Goal: Task Accomplishment & Management: Manage account settings

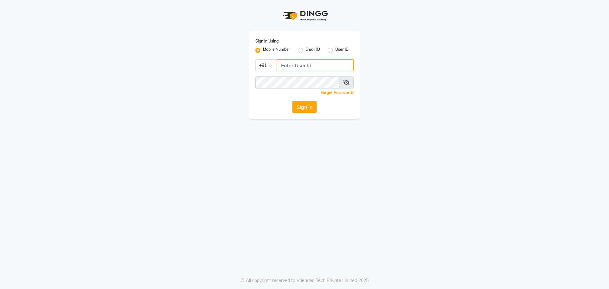
type input "9765887551"
click at [297, 104] on button "Sign In" at bounding box center [305, 107] width 24 height 12
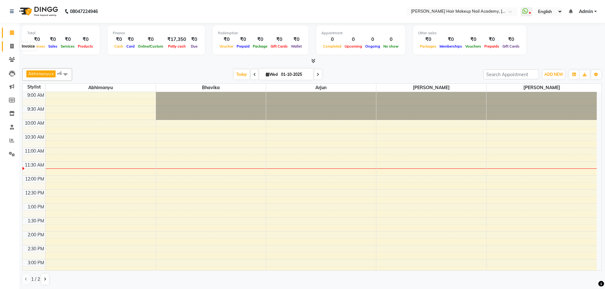
click at [11, 45] on icon at bounding box center [11, 46] width 3 height 5
select select "3468"
select select "service"
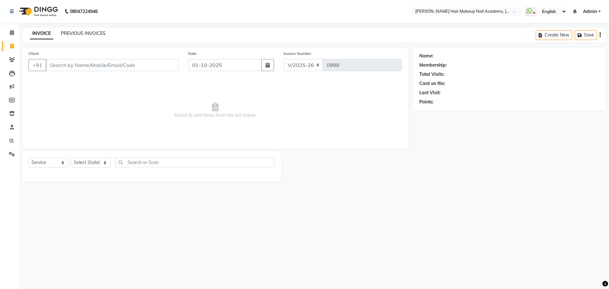
click at [87, 35] on link "PREVIOUS INVOICES" at bounding box center [83, 33] width 45 height 6
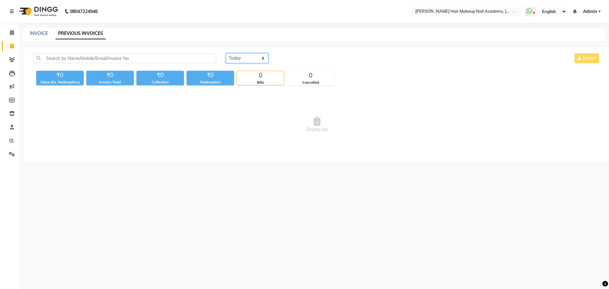
click at [249, 54] on select "[DATE] [DATE] Custom Range" at bounding box center [247, 58] width 43 height 10
select select "[DATE]"
click at [226, 53] on select "[DATE] [DATE] Custom Range" at bounding box center [247, 58] width 43 height 10
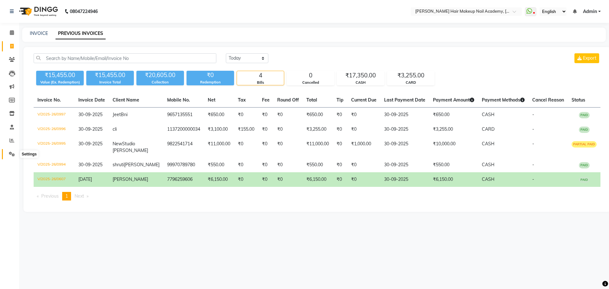
click at [7, 153] on span at bounding box center [11, 154] width 11 height 7
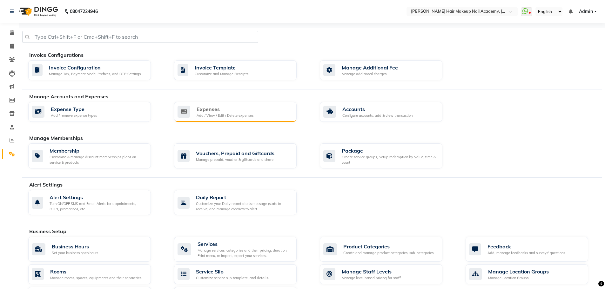
click at [227, 117] on div "Add / View / Edit / Delete expenses" at bounding box center [224, 115] width 57 height 5
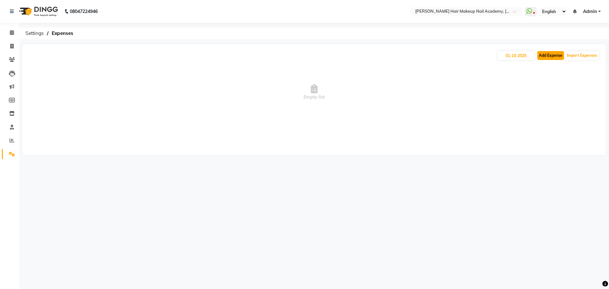
click at [545, 55] on button "Add Expense" at bounding box center [551, 55] width 27 height 9
select select "1"
select select "2349"
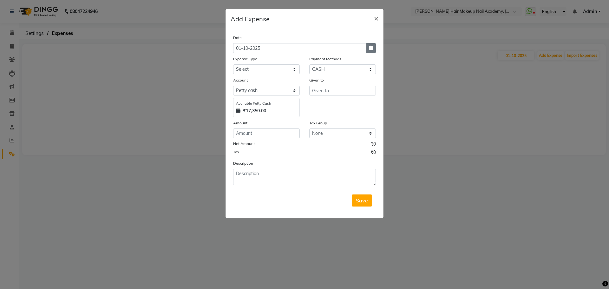
click at [374, 51] on button "button" at bounding box center [372, 48] width 10 height 10
select select "10"
select select "2025"
click at [253, 79] on div "30" at bounding box center [250, 81] width 10 height 10
type input "30-09-2025"
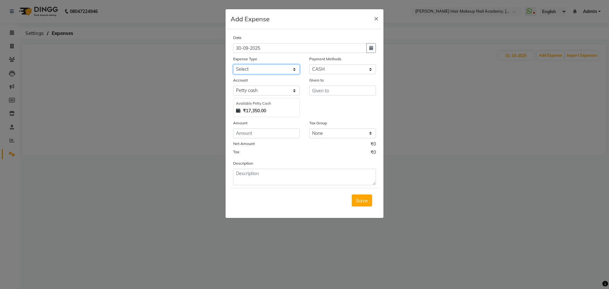
click at [269, 67] on select "Select Advance Salary Bank charges Car maintenance Cash handover to owner Cash …" at bounding box center [266, 69] width 67 height 10
select select "2717"
click at [233, 64] on select "Select Advance Salary Bank charges Car maintenance Cash handover to owner Cash …" at bounding box center [266, 69] width 67 height 10
click at [322, 90] on input "text" at bounding box center [342, 91] width 67 height 10
type input "milk"
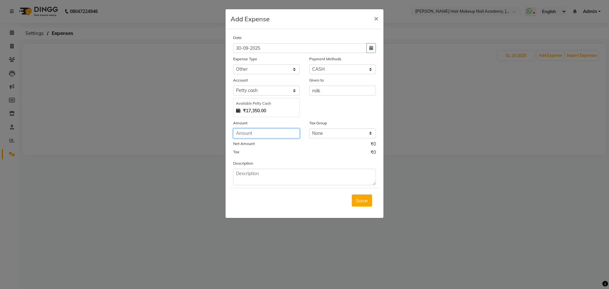
drag, startPoint x: 277, startPoint y: 130, endPoint x: 278, endPoint y: 127, distance: 3.2
click at [277, 129] on input "number" at bounding box center [266, 134] width 67 height 10
type input "90"
click at [363, 196] on button "Save" at bounding box center [362, 201] width 20 height 12
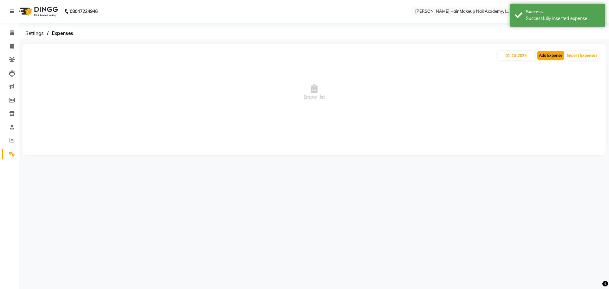
click at [545, 56] on button "Add Expense" at bounding box center [551, 55] width 27 height 9
select select "1"
select select "2349"
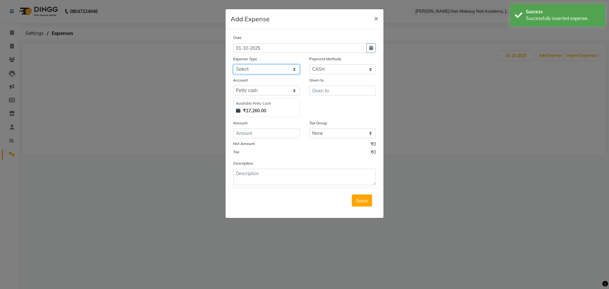
click at [289, 72] on select "Select Advance Salary Bank charges Car maintenance Cash handover to owner Cash …" at bounding box center [266, 69] width 67 height 10
select select "2717"
click at [233, 64] on select "Select Advance Salary Bank charges Car maintenance Cash handover to owner Cash …" at bounding box center [266, 69] width 67 height 10
click at [315, 89] on input "text" at bounding box center [342, 91] width 67 height 10
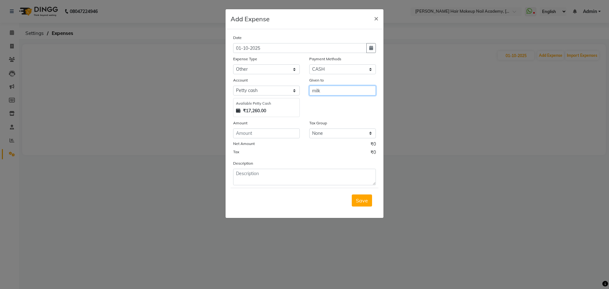
type input "milk"
click at [281, 136] on input "number" at bounding box center [266, 134] width 67 height 10
type input "90"
click at [374, 46] on button "button" at bounding box center [372, 48] width 10 height 10
select select "10"
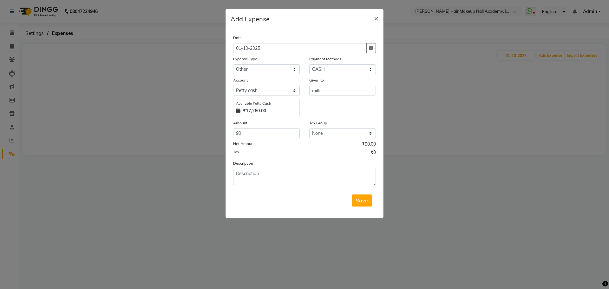
select select "2025"
click at [248, 81] on div "30" at bounding box center [250, 81] width 10 height 10
type input "30-09-2025"
click at [359, 202] on span "Save" at bounding box center [362, 200] width 12 height 6
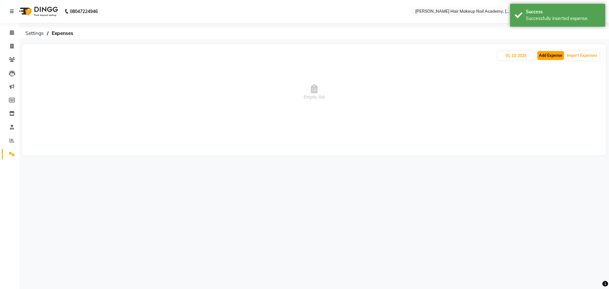
click at [558, 55] on button "Add Expense" at bounding box center [551, 55] width 27 height 9
select select "1"
select select "2349"
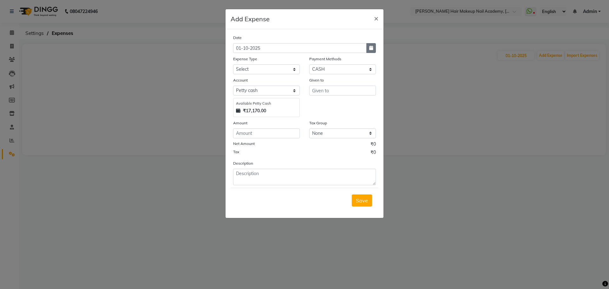
click at [374, 50] on button "button" at bounding box center [372, 48] width 10 height 10
select select "10"
select select "2025"
click at [252, 83] on div "30" at bounding box center [250, 81] width 10 height 10
type input "30-09-2025"
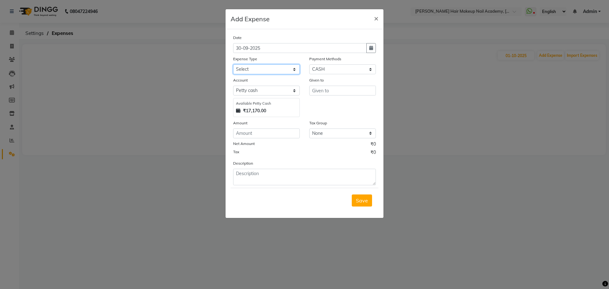
click at [257, 67] on select "Select Advance Salary Bank charges Car maintenance Cash handover to owner Cash …" at bounding box center [266, 69] width 67 height 10
select select "2717"
click at [233, 64] on select "Select Advance Salary Bank charges Car maintenance Cash handover to owner Cash …" at bounding box center [266, 69] width 67 height 10
click at [332, 89] on input "text" at bounding box center [342, 91] width 67 height 10
type input "1"
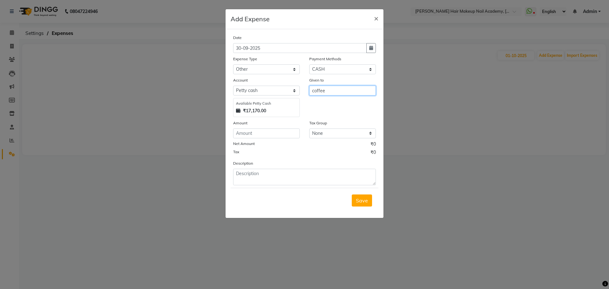
type input "coffee"
click at [266, 133] on input "number" at bounding box center [266, 134] width 67 height 10
type input "100"
click at [369, 201] on button "Save" at bounding box center [362, 201] width 20 height 12
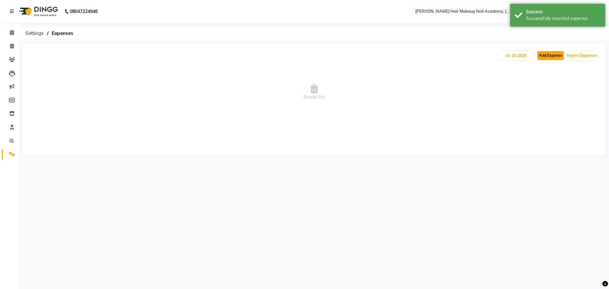
click at [548, 54] on button "Add Expense" at bounding box center [551, 55] width 27 height 9
select select "1"
select select "2349"
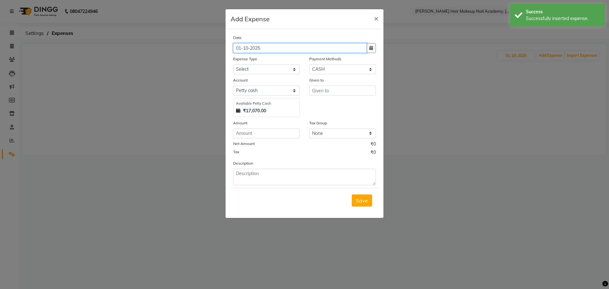
click at [365, 48] on input "01-10-2025" at bounding box center [300, 48] width 134 height 10
click at [370, 48] on icon "button" at bounding box center [371, 48] width 4 height 4
select select "10"
select select "2025"
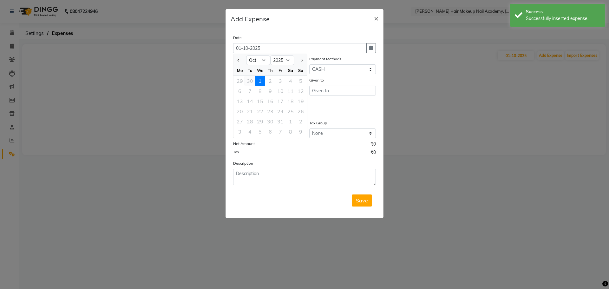
click at [254, 79] on div "30" at bounding box center [250, 81] width 10 height 10
type input "30-09-2025"
click at [259, 70] on select "Select Advance Salary Bank charges Car maintenance Cash handover to owner Cash …" at bounding box center [266, 69] width 67 height 10
select select "2717"
click at [233, 64] on select "Select Advance Salary Bank charges Car maintenance Cash handover to owner Cash …" at bounding box center [266, 69] width 67 height 10
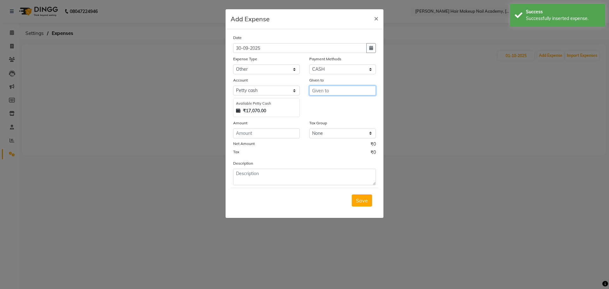
click at [341, 93] on input "text" at bounding box center [342, 91] width 67 height 10
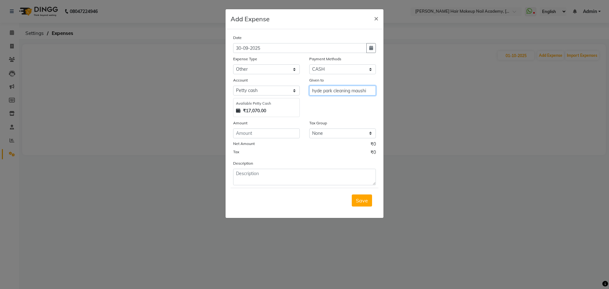
type input "hyde park cleaning maushi"
click at [266, 135] on input "number" at bounding box center [266, 134] width 67 height 10
type input "50"
click at [360, 202] on span "Save" at bounding box center [362, 200] width 12 height 6
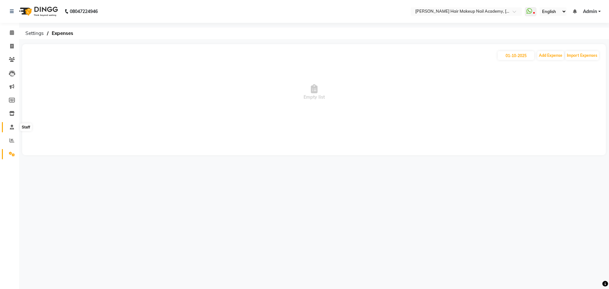
click at [10, 126] on icon at bounding box center [12, 127] width 4 height 5
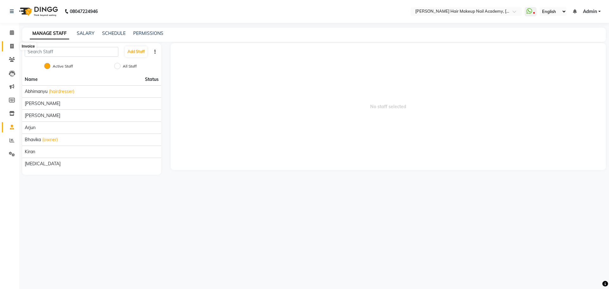
click at [11, 44] on icon at bounding box center [11, 46] width 3 height 5
select select "3468"
select select "service"
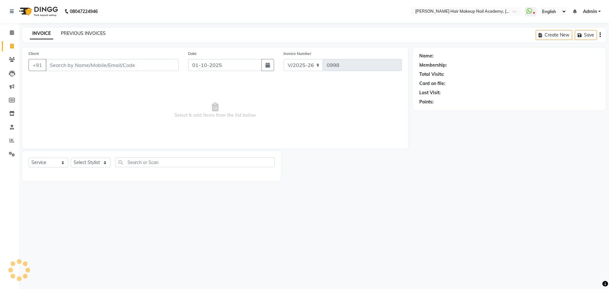
click at [97, 33] on link "PREVIOUS INVOICES" at bounding box center [83, 33] width 45 height 6
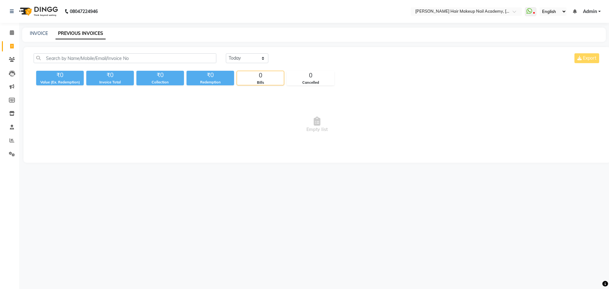
click at [247, 51] on div "[DATE] [DATE] Custom Range Export ₹0 Value (Ex. Redemption) ₹0 Invoice Total ₹0…" at bounding box center [316, 105] width 587 height 116
click at [247, 53] on div "[DATE] [DATE] Custom Range Export ₹0 Value (Ex. Redemption) ₹0 Invoice Total ₹0…" at bounding box center [316, 105] width 587 height 116
click at [247, 57] on select "[DATE] [DATE] Custom Range" at bounding box center [247, 58] width 43 height 10
select select "[DATE]"
click at [226, 53] on select "[DATE] [DATE] Custom Range" at bounding box center [247, 58] width 43 height 10
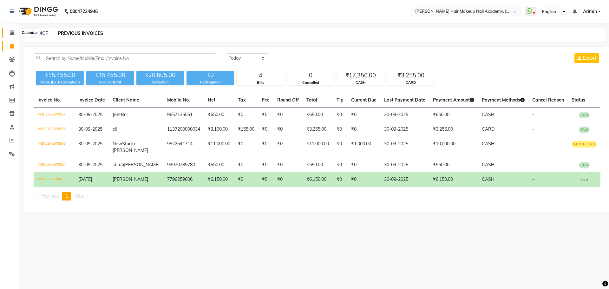
click at [7, 34] on span at bounding box center [11, 32] width 11 height 7
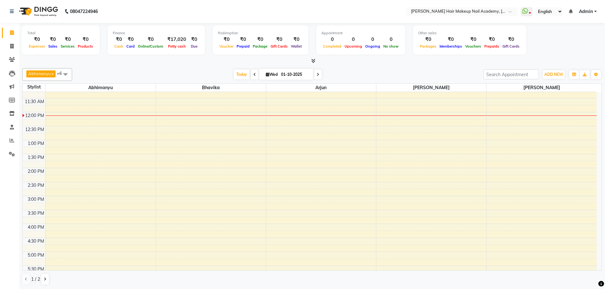
scroll to position [95, 0]
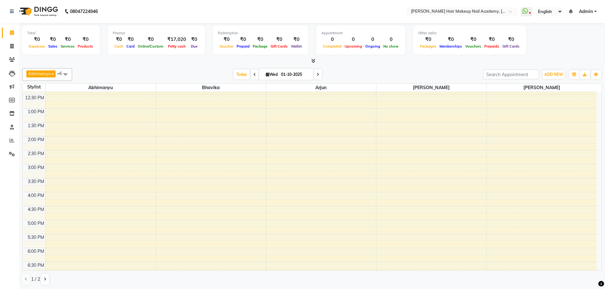
click at [64, 73] on span at bounding box center [65, 74] width 13 height 12
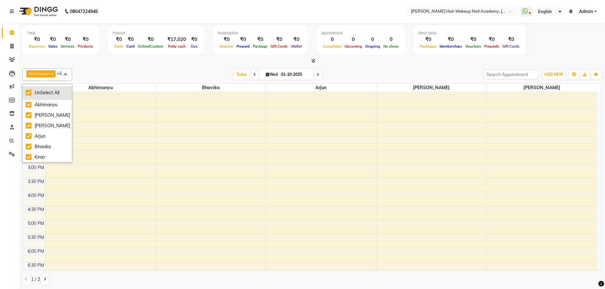
click at [31, 95] on div "UnSelect All" at bounding box center [47, 92] width 43 height 7
checkbox input "false"
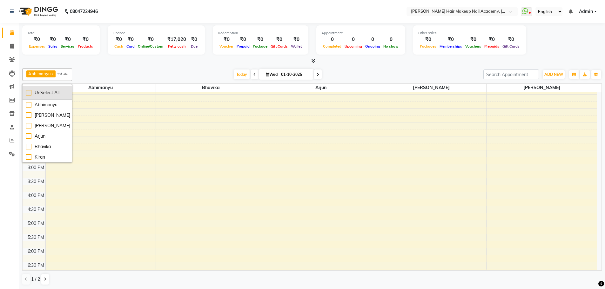
checkbox input "false"
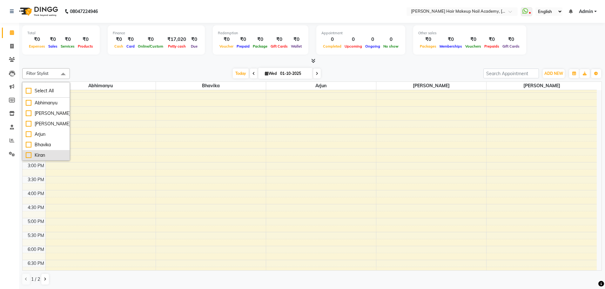
click at [33, 155] on div "Kiran" at bounding box center [46, 155] width 41 height 7
checkbox input "true"
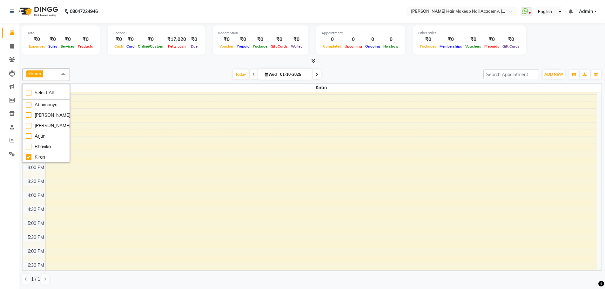
click at [213, 70] on div "[DATE] [DATE]" at bounding box center [276, 75] width 407 height 10
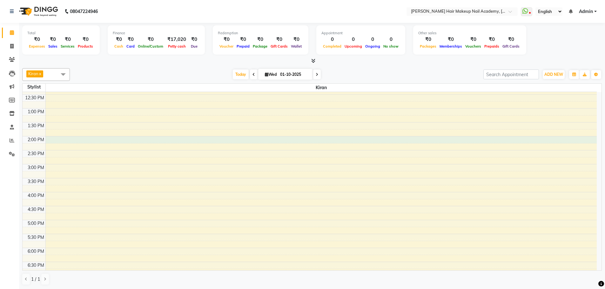
click at [101, 138] on div "9:00 AM 9:30 AM 10:00 AM 10:30 AM 11:00 AM 11:30 AM 12:00 PM 12:30 PM 1:00 PM 1…" at bounding box center [310, 178] width 574 height 363
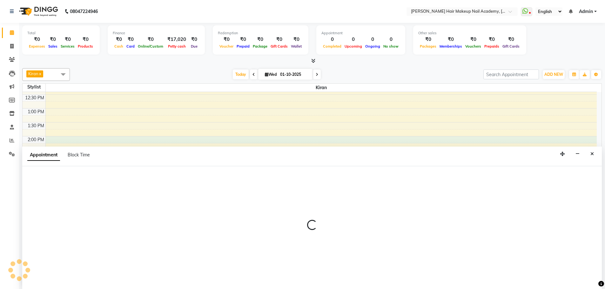
scroll to position [0, 0]
select select "45093"
select select "tentative"
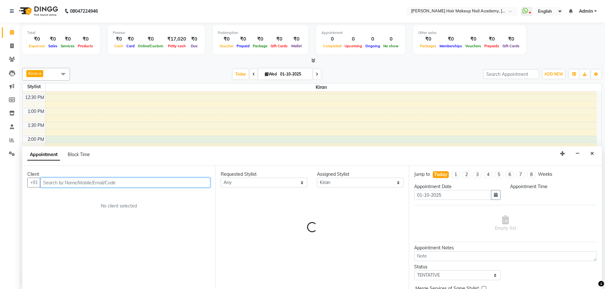
select select "840"
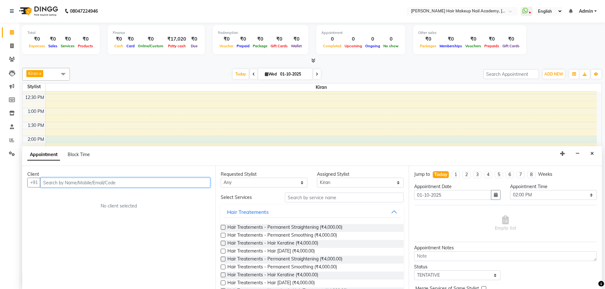
click at [196, 184] on input "text" at bounding box center [125, 183] width 170 height 10
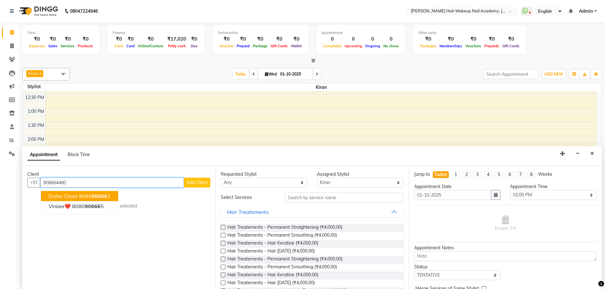
type input "906664480"
click at [192, 183] on span "Add Client" at bounding box center [196, 183] width 21 height 6
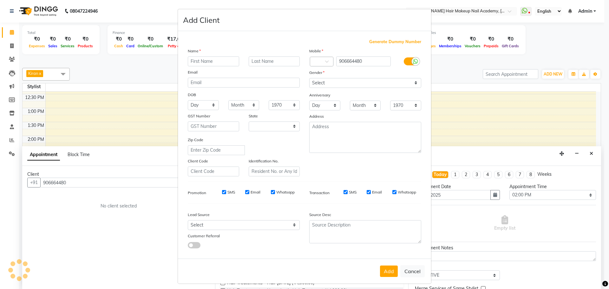
select select "22"
click at [49, 182] on ngb-modal-window "Add Client Generate Dummy Number Name Email DOB Day 01 02 03 04 05 06 07 08 09 …" at bounding box center [304, 144] width 609 height 289
click at [342, 62] on input "906664480" at bounding box center [363, 61] width 55 height 10
type input "9096664480"
click at [457, 67] on ngb-modal-window "Add Client Generate Dummy Number Name Email DOB Day 01 02 03 04 05 06 07 08 09 …" at bounding box center [304, 144] width 609 height 289
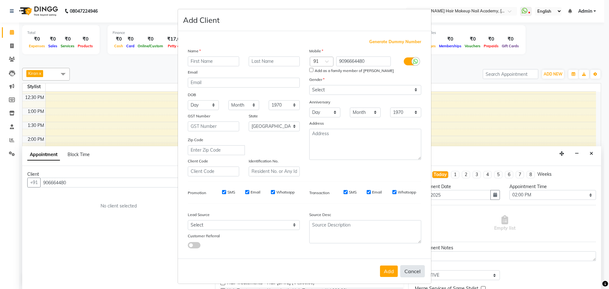
click at [419, 273] on button "Cancel" at bounding box center [413, 271] width 24 height 12
select select
select select "null"
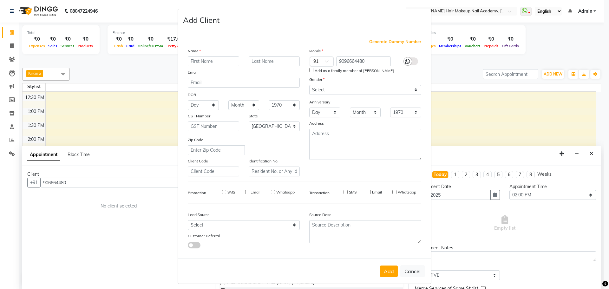
select select
checkbox input "false"
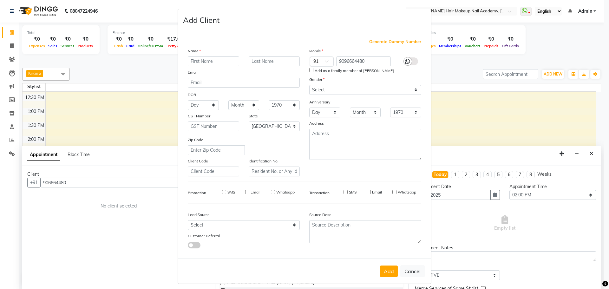
checkbox input "false"
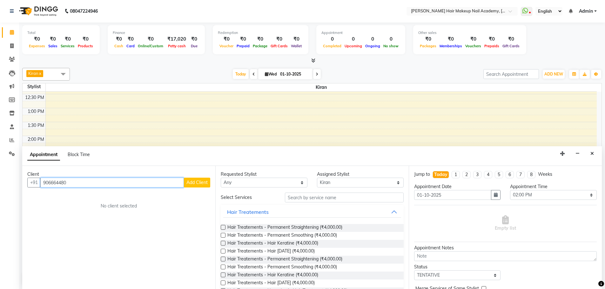
click at [49, 183] on input "906664480" at bounding box center [111, 183] width 143 height 10
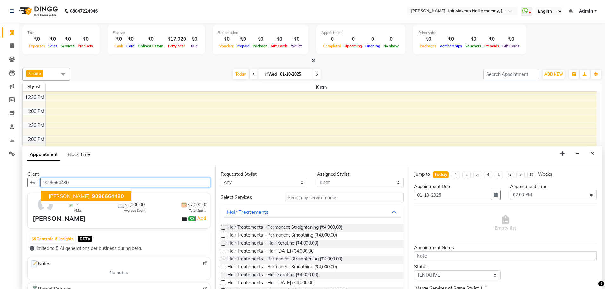
click at [70, 196] on span "[PERSON_NAME]" at bounding box center [69, 196] width 41 height 6
type input "9096664480"
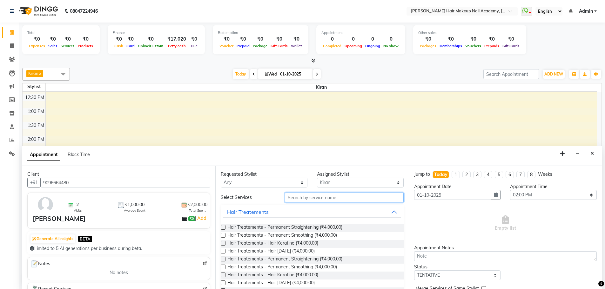
click at [292, 199] on input "text" at bounding box center [344, 198] width 119 height 10
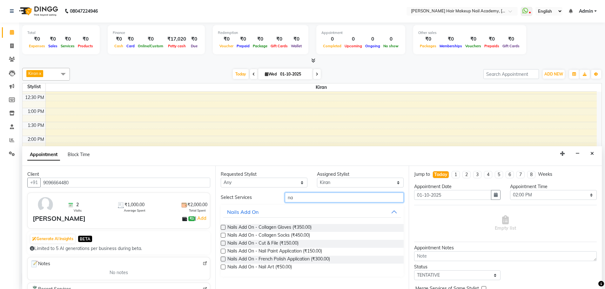
type input "n"
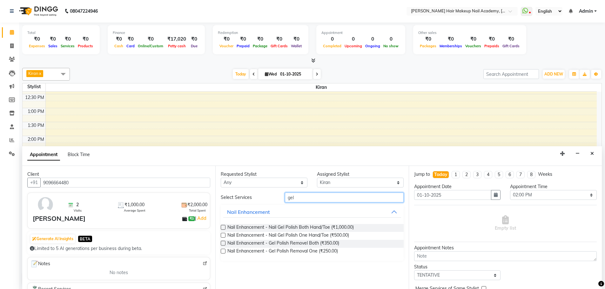
type input "gel"
drag, startPoint x: 221, startPoint y: 226, endPoint x: 230, endPoint y: 222, distance: 10.1
click at [222, 226] on label at bounding box center [223, 227] width 5 height 5
click at [222, 226] on input "checkbox" at bounding box center [223, 228] width 4 height 4
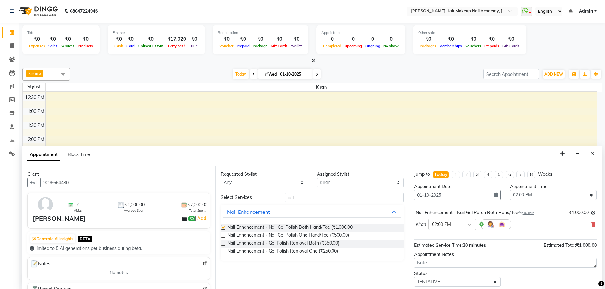
checkbox input "false"
click at [585, 244] on span "₹1,000.00" at bounding box center [586, 245] width 21 height 6
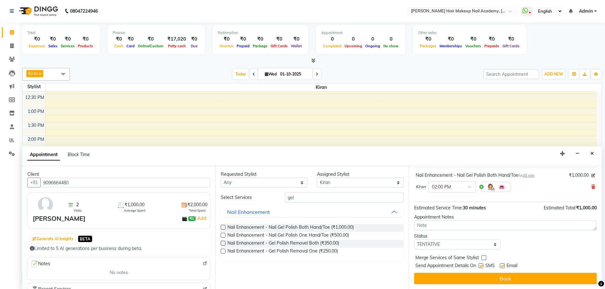
scroll to position [38, 0]
click at [461, 281] on button "Book" at bounding box center [505, 278] width 182 height 11
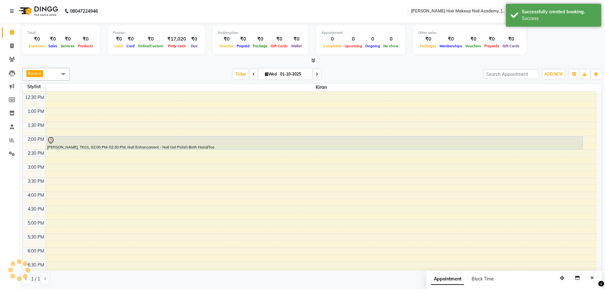
scroll to position [0, 0]
click at [43, 72] on span "Kiran x" at bounding box center [34, 73] width 17 height 7
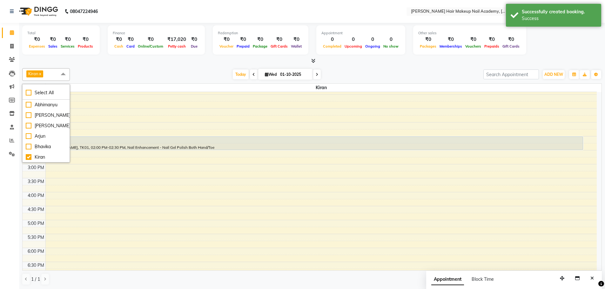
click at [43, 76] on span "Kiran x" at bounding box center [34, 73] width 17 height 7
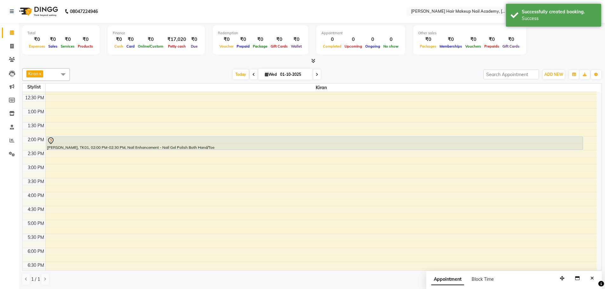
click at [41, 74] on link "x" at bounding box center [39, 73] width 3 height 5
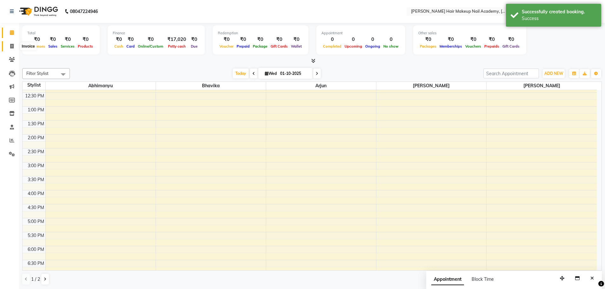
click at [12, 48] on icon at bounding box center [11, 46] width 3 height 5
select select "service"
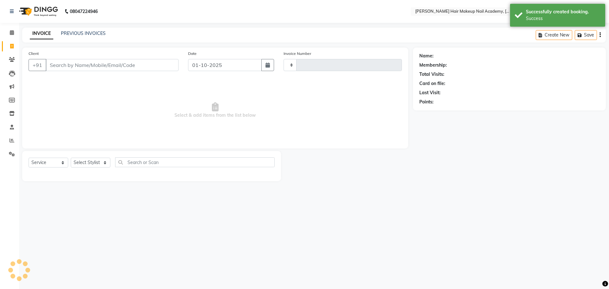
type input "0998"
select select "3468"
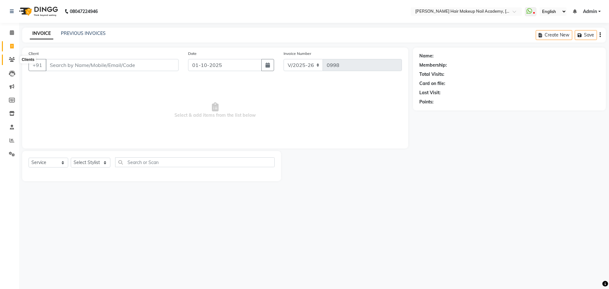
click at [13, 61] on icon at bounding box center [12, 59] width 6 height 5
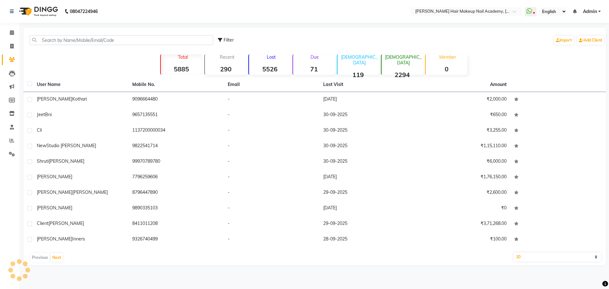
click at [220, 60] on div "Recent 290" at bounding box center [225, 64] width 42 height 21
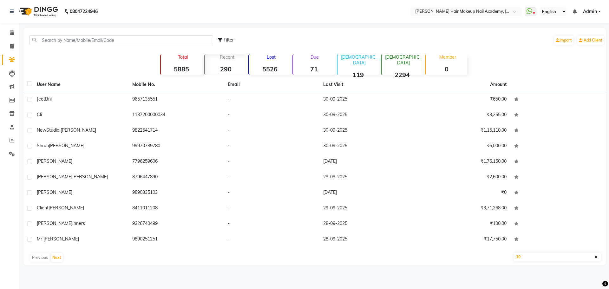
click at [320, 68] on strong "71" at bounding box center [314, 69] width 42 height 8
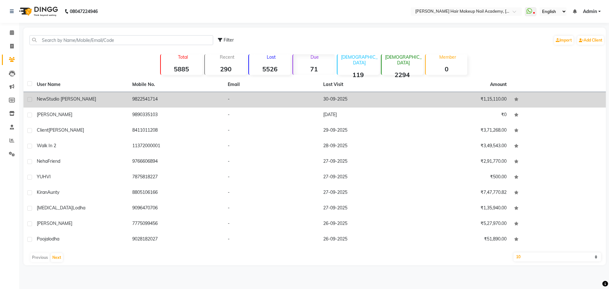
click at [109, 93] on td "New Studio [PERSON_NAME]" at bounding box center [81, 100] width 96 height 16
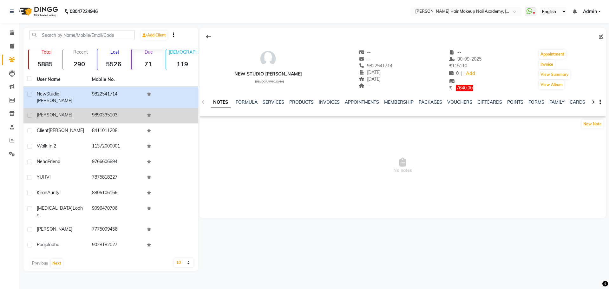
click at [78, 114] on div "[PERSON_NAME]" at bounding box center [61, 115] width 48 height 7
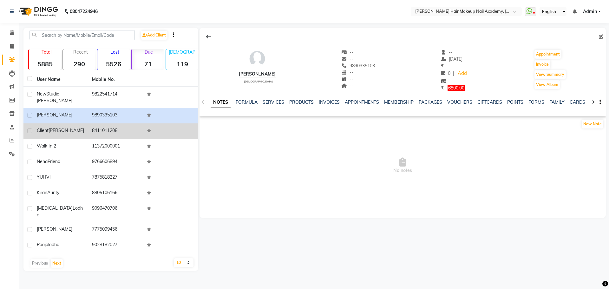
click at [61, 136] on td "Client [PERSON_NAME]" at bounding box center [60, 131] width 55 height 16
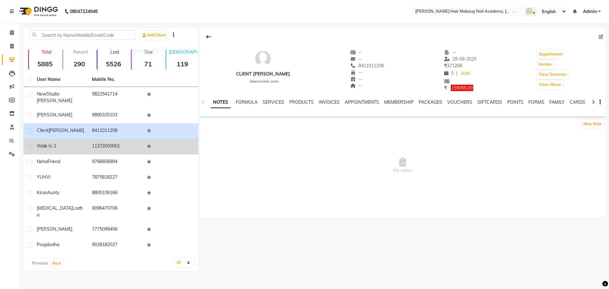
click at [73, 147] on div "walk in 2" at bounding box center [61, 146] width 48 height 7
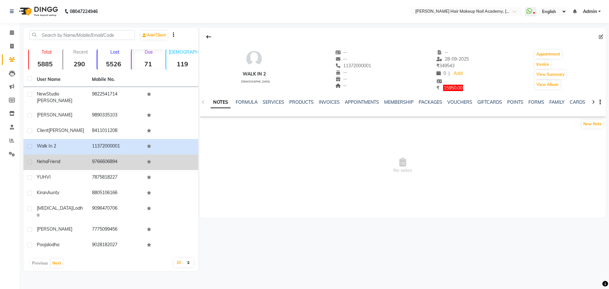
click at [66, 165] on div "Neha Friend" at bounding box center [61, 161] width 48 height 7
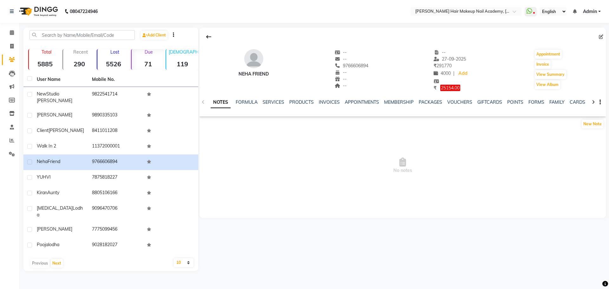
click at [190, 258] on select "10 50 100" at bounding box center [184, 262] width 20 height 9
select select "100"
click at [174, 258] on select "10 50 100" at bounding box center [184, 262] width 20 height 9
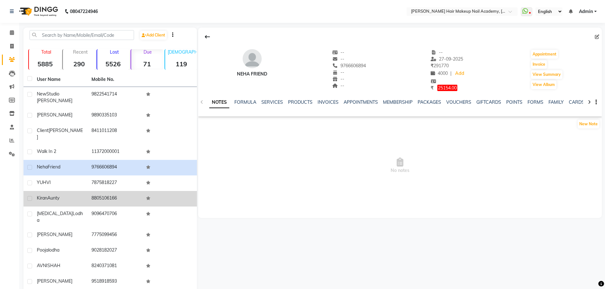
click at [90, 191] on td "8805106166" at bounding box center [115, 199] width 55 height 16
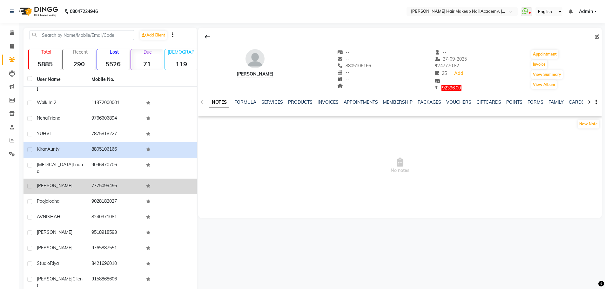
scroll to position [63, 0]
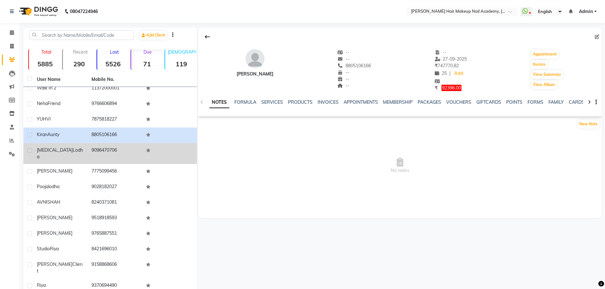
click at [62, 147] on span "lodha" at bounding box center [60, 153] width 46 height 12
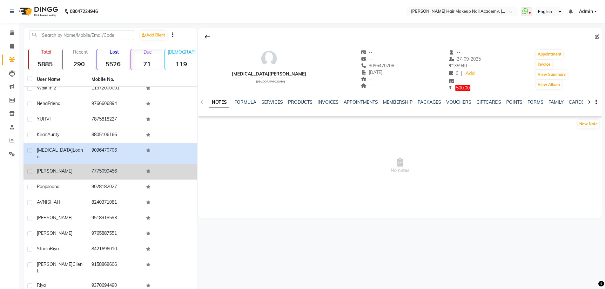
click at [70, 168] on div "[PERSON_NAME]" at bounding box center [60, 171] width 47 height 7
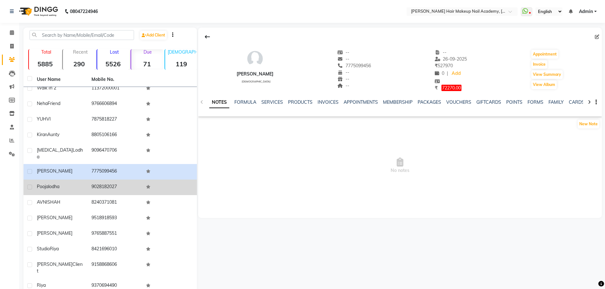
click at [70, 180] on td "[PERSON_NAME]" at bounding box center [60, 188] width 55 height 16
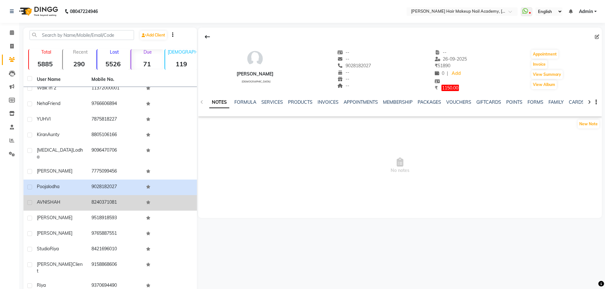
click at [74, 195] on td "[PERSON_NAME]" at bounding box center [60, 203] width 55 height 16
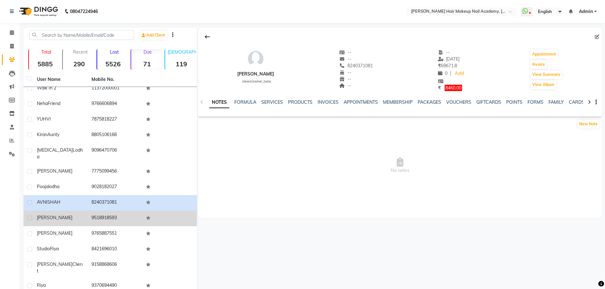
click at [82, 215] on div "[PERSON_NAME]" at bounding box center [60, 218] width 47 height 7
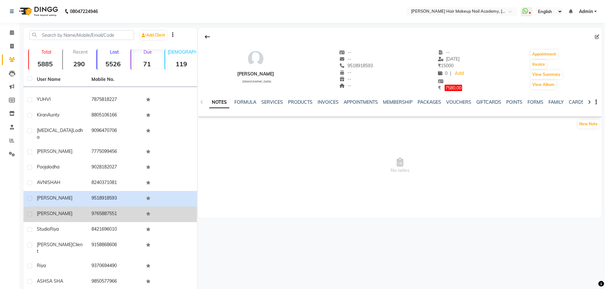
scroll to position [127, 0]
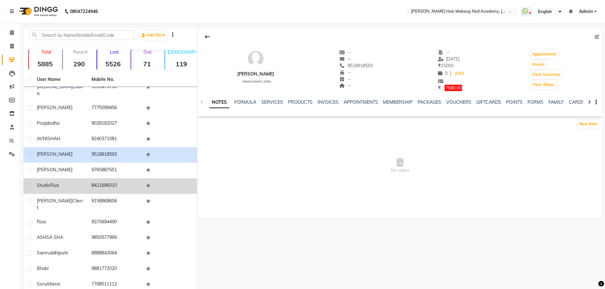
click at [73, 182] on div "Studio [PERSON_NAME]" at bounding box center [60, 185] width 47 height 7
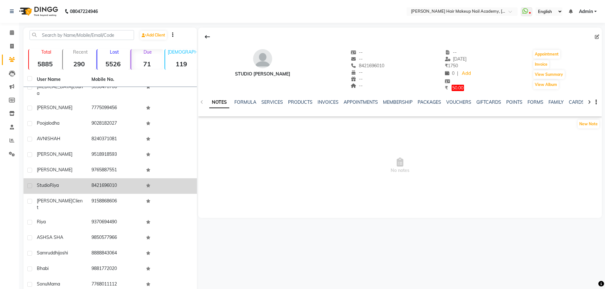
scroll to position [159, 0]
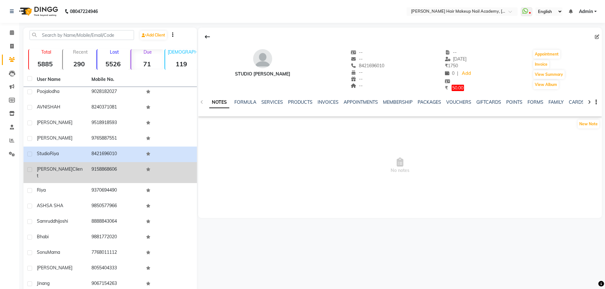
click at [74, 166] on div "[PERSON_NAME] Client" at bounding box center [60, 172] width 47 height 13
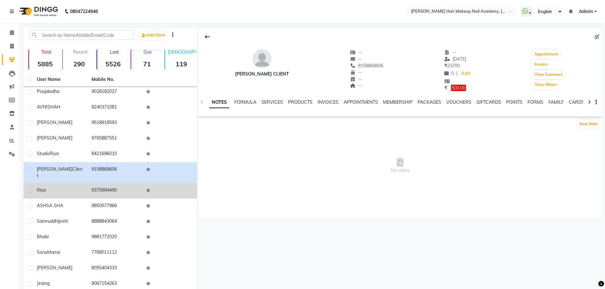
click at [75, 187] on div "Riya" at bounding box center [60, 190] width 47 height 7
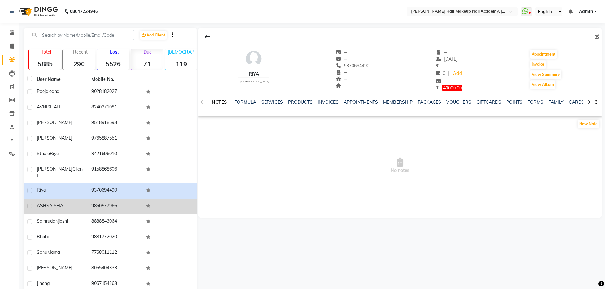
click at [59, 203] on span "ASHSA SHA" at bounding box center [50, 206] width 26 height 6
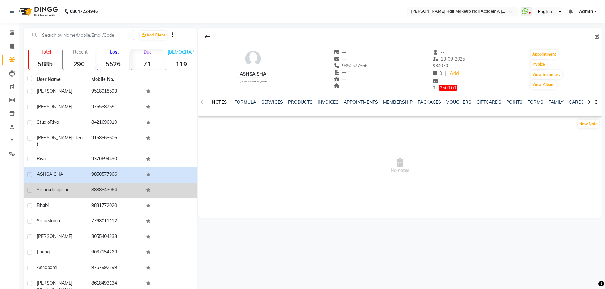
scroll to position [190, 0]
click at [75, 186] on div "[PERSON_NAME]" at bounding box center [60, 189] width 47 height 7
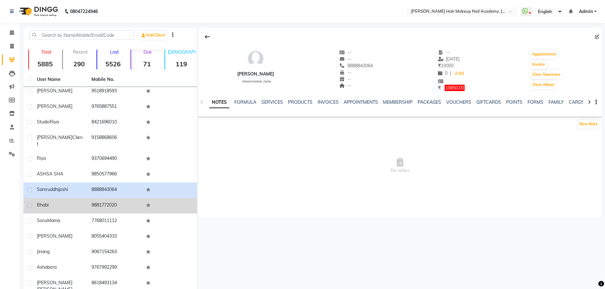
click at [80, 198] on td "Bhabi" at bounding box center [60, 206] width 55 height 16
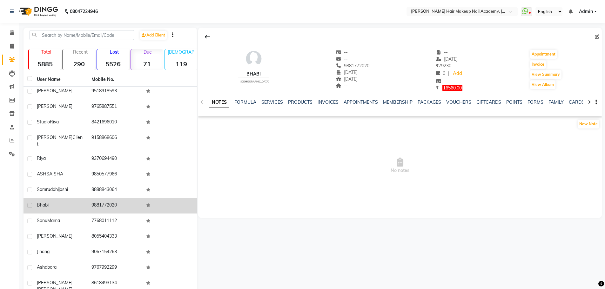
click at [78, 202] on div "Bhabi" at bounding box center [60, 205] width 47 height 7
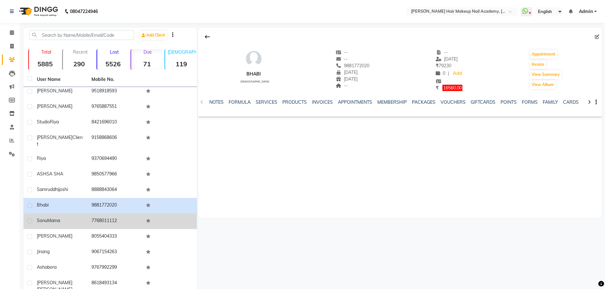
click at [69, 217] on div "[PERSON_NAME] Mama" at bounding box center [60, 220] width 47 height 7
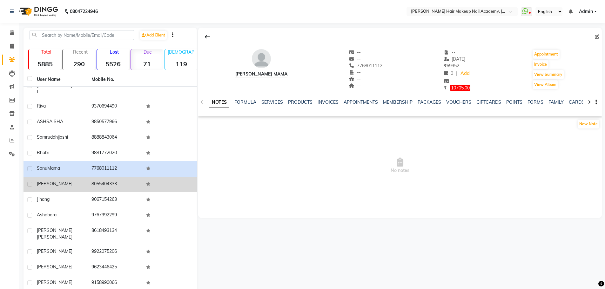
scroll to position [254, 0]
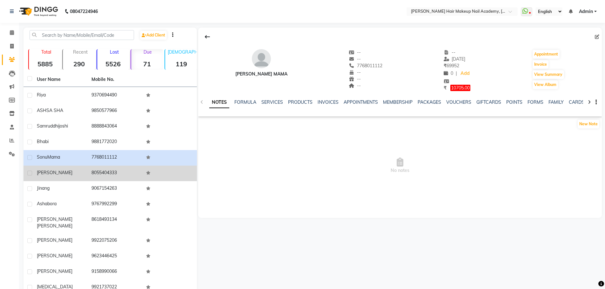
click at [70, 169] on div "[PERSON_NAME]" at bounding box center [60, 172] width 47 height 7
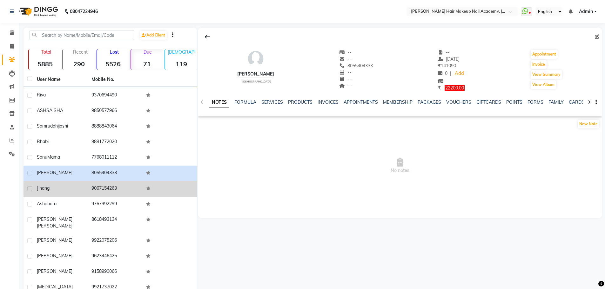
click at [71, 185] on div "Jinang" at bounding box center [60, 188] width 47 height 7
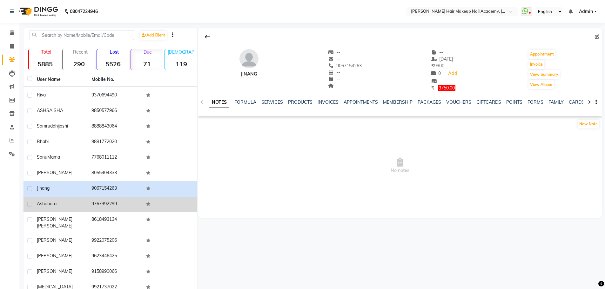
click at [75, 201] on div "[PERSON_NAME]" at bounding box center [60, 204] width 47 height 7
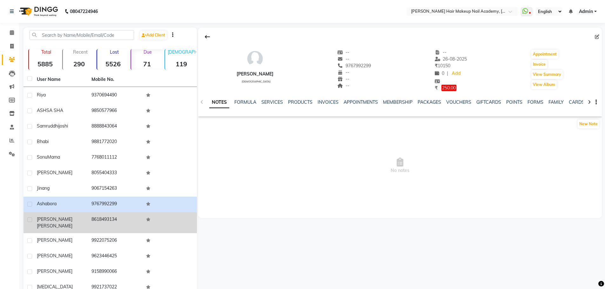
click at [75, 216] on div "[PERSON_NAME]" at bounding box center [60, 222] width 47 height 13
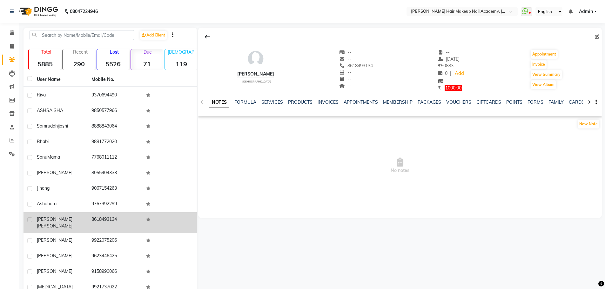
scroll to position [286, 0]
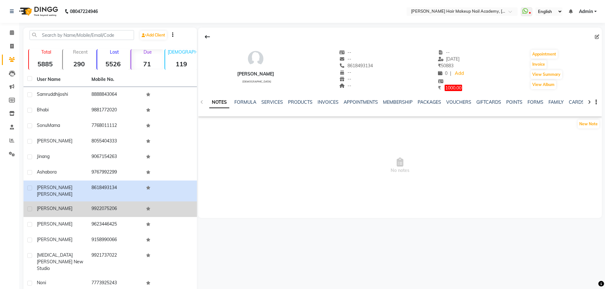
click at [75, 202] on td "[PERSON_NAME]" at bounding box center [60, 210] width 55 height 16
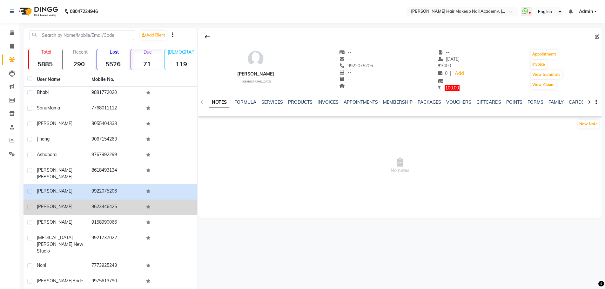
scroll to position [317, 0]
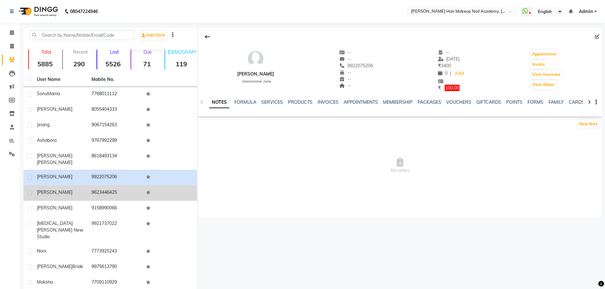
click at [77, 189] on div "[PERSON_NAME]" at bounding box center [60, 192] width 47 height 7
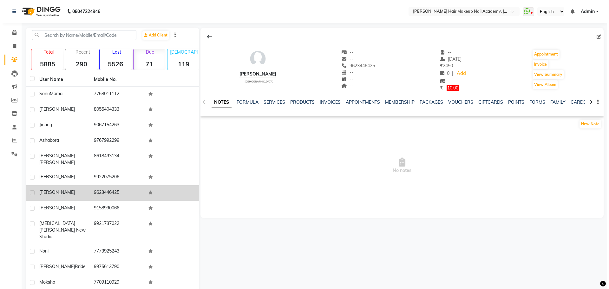
scroll to position [349, 0]
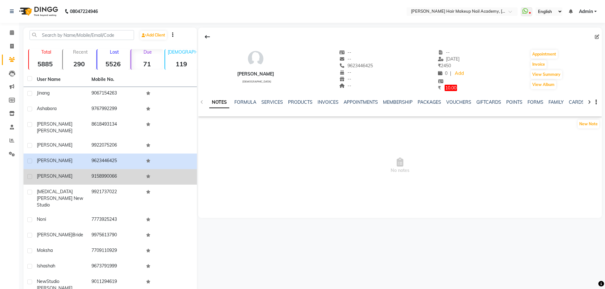
click at [74, 169] on td "[PERSON_NAME]" at bounding box center [60, 177] width 55 height 16
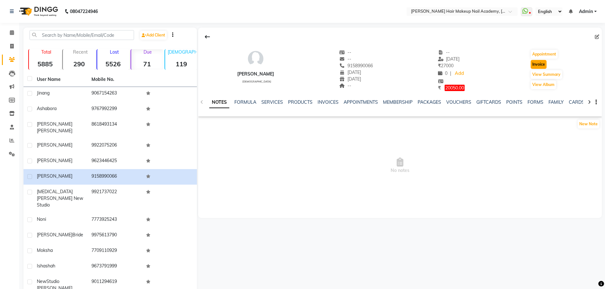
click at [534, 63] on button "Invoice" at bounding box center [538, 64] width 16 height 9
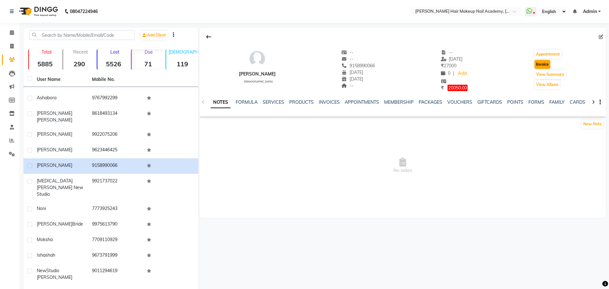
select select "3468"
select select "service"
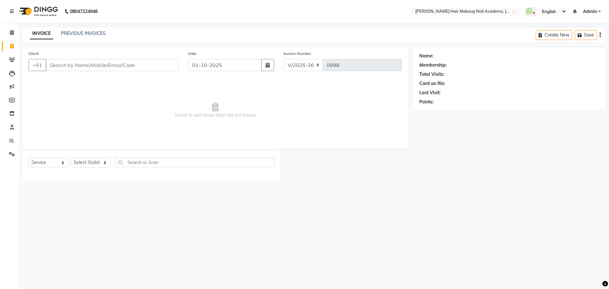
type input "9158990066"
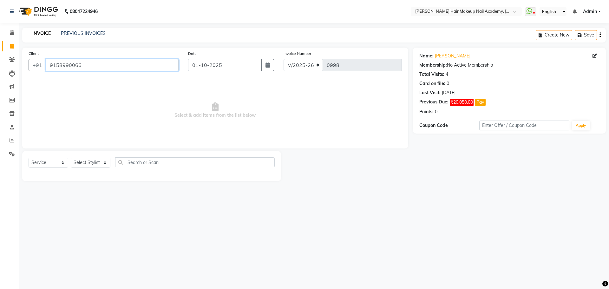
drag, startPoint x: 48, startPoint y: 64, endPoint x: 158, endPoint y: 75, distance: 110.1
click at [157, 74] on div "Client [PHONE_NUMBER]" at bounding box center [104, 63] width 160 height 26
drag, startPoint x: 93, startPoint y: 28, endPoint x: 95, endPoint y: 33, distance: 4.6
click at [94, 28] on div "INVOICE PREVIOUS INVOICES Create New Save" at bounding box center [314, 35] width 584 height 15
click at [97, 33] on link "PREVIOUS INVOICES" at bounding box center [83, 33] width 45 height 6
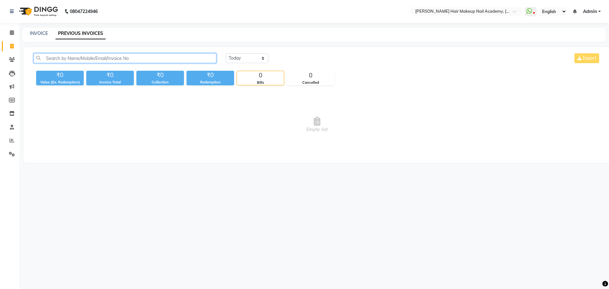
click at [165, 62] on input "text" at bounding box center [125, 58] width 183 height 10
paste input "9158990066"
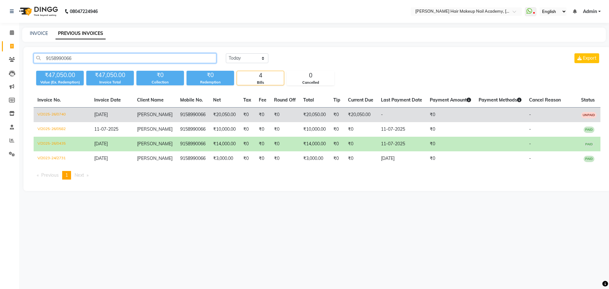
type input "9158990066"
click at [232, 116] on td "₹20,050.00" at bounding box center [224, 115] width 30 height 15
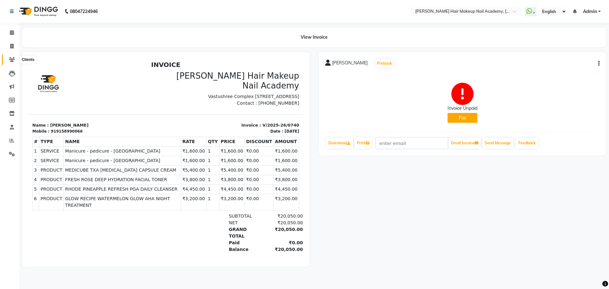
click at [13, 57] on span at bounding box center [11, 59] width 11 height 7
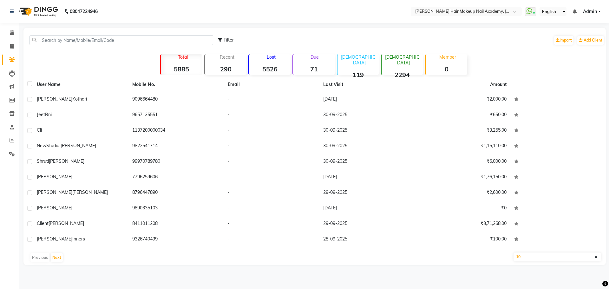
click at [310, 66] on strong "71" at bounding box center [314, 69] width 42 height 8
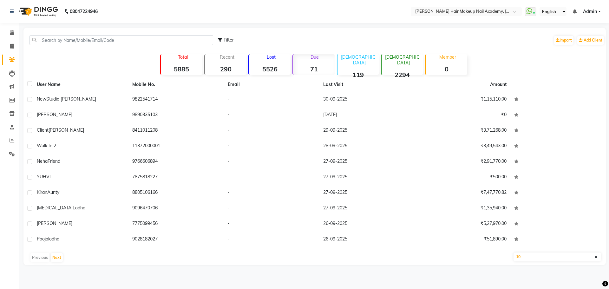
click at [554, 260] on select "10 50 100" at bounding box center [558, 257] width 88 height 9
select select "100"
click at [514, 253] on select "10 50 100" at bounding box center [558, 257] width 88 height 9
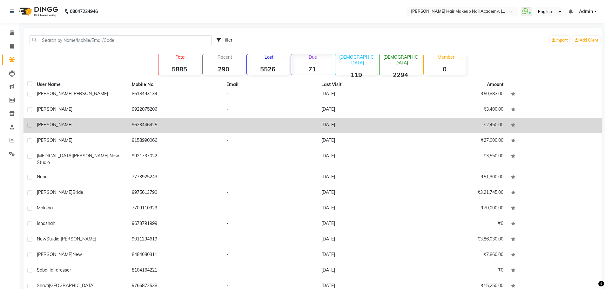
scroll to position [381, 0]
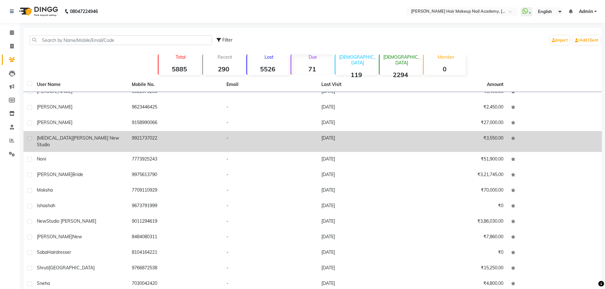
click at [87, 138] on span "[PERSON_NAME] New Studio" at bounding box center [78, 141] width 82 height 12
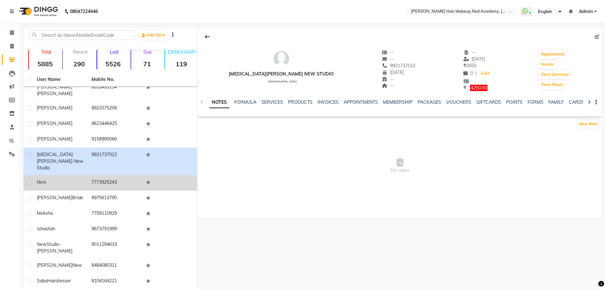
click at [70, 179] on div "Noni" at bounding box center [60, 182] width 47 height 7
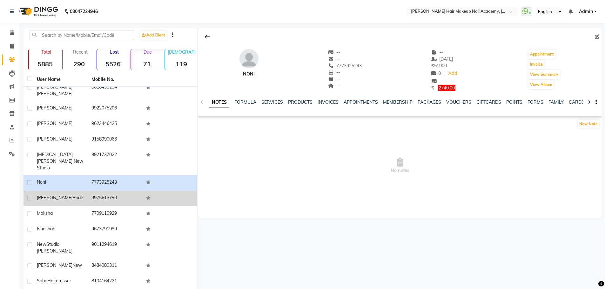
click at [74, 195] on div "Chetna Bride" at bounding box center [60, 198] width 47 height 7
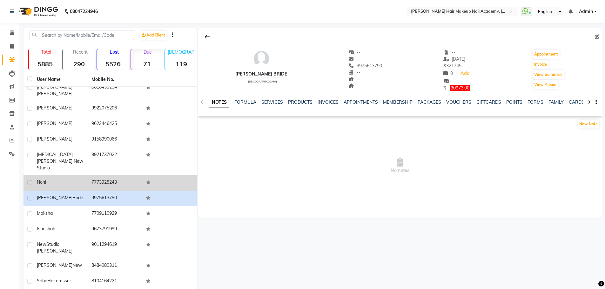
click at [75, 179] on div "Noni" at bounding box center [60, 182] width 47 height 7
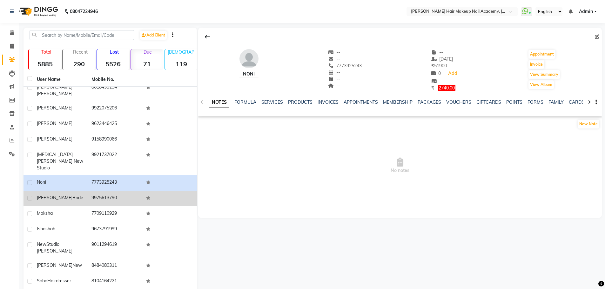
click at [74, 195] on div "Chetna Bride" at bounding box center [60, 198] width 47 height 7
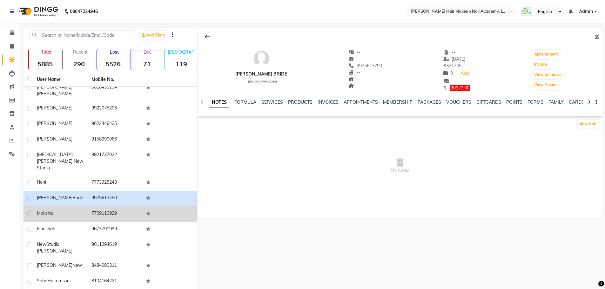
click at [63, 206] on td "moksha" at bounding box center [60, 214] width 55 height 16
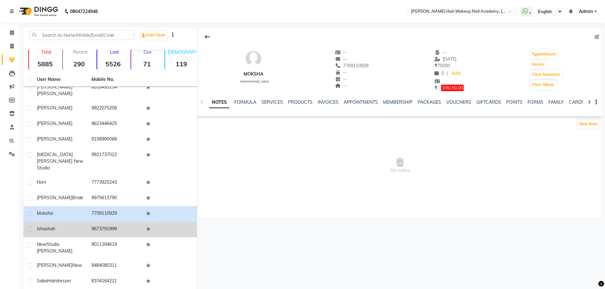
click at [76, 226] on div "isha shah" at bounding box center [60, 229] width 47 height 7
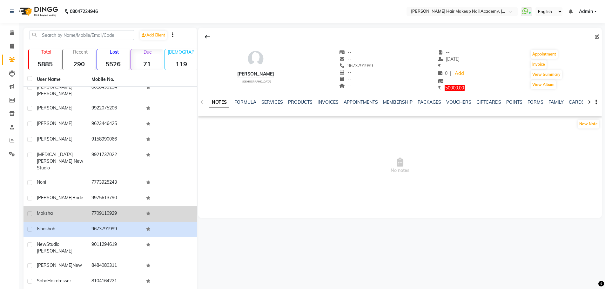
click at [57, 210] on div "moksha" at bounding box center [60, 213] width 47 height 7
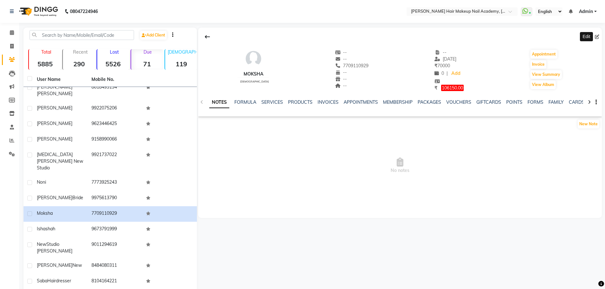
click at [597, 36] on icon at bounding box center [596, 37] width 4 height 4
select select "22"
select select "[DEMOGRAPHIC_DATA]"
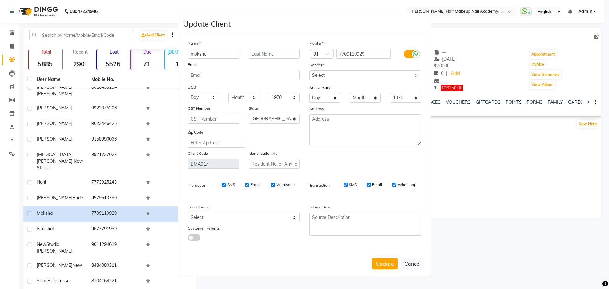
click at [597, 36] on ngb-modal-window "Update Client Name moksha Email DOB Day 01 02 03 04 05 06 07 08 09 10 11 12 13 …" at bounding box center [304, 144] width 609 height 289
click at [422, 268] on button "Cancel" at bounding box center [413, 264] width 24 height 12
select select
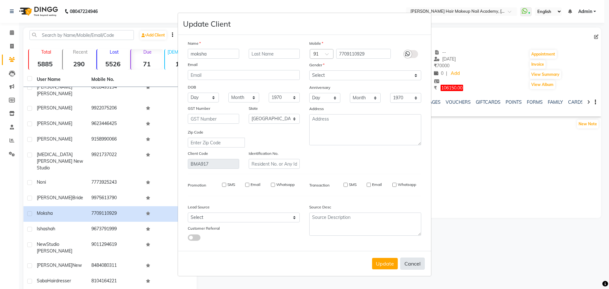
select select "null"
select select
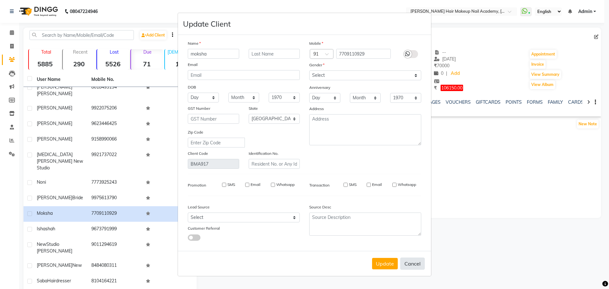
checkbox input "false"
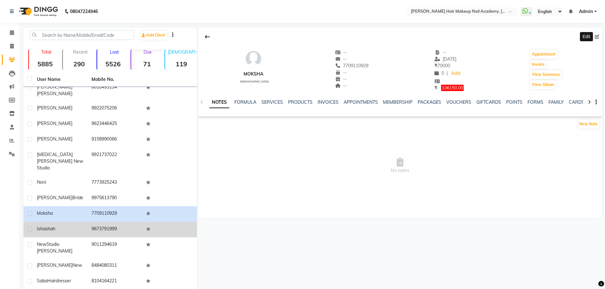
click at [61, 222] on td "isha shah" at bounding box center [60, 230] width 55 height 16
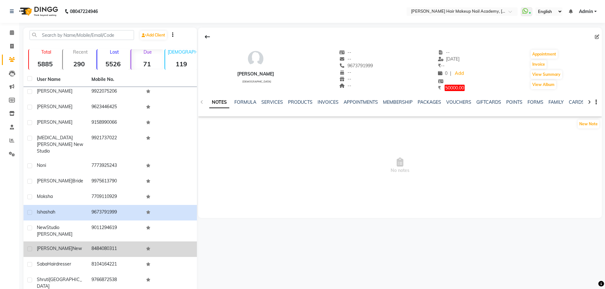
scroll to position [418, 0]
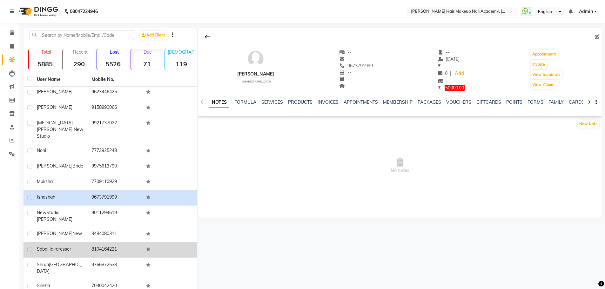
click at [79, 242] on td "Saba Hairdresser" at bounding box center [60, 250] width 55 height 16
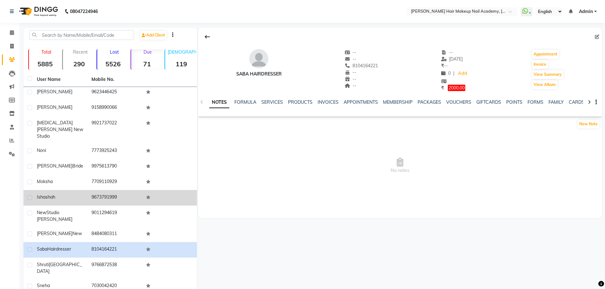
click at [72, 190] on td "isha shah" at bounding box center [60, 198] width 55 height 16
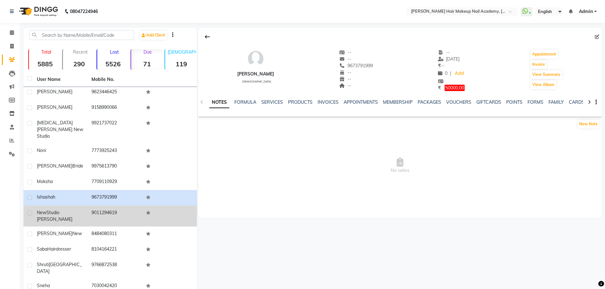
click at [71, 209] on div "New Studio Siddhi Jain" at bounding box center [60, 215] width 47 height 13
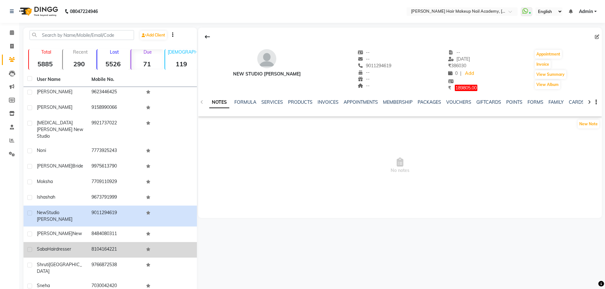
click at [71, 246] on span "Hairdresser" at bounding box center [59, 249] width 24 height 6
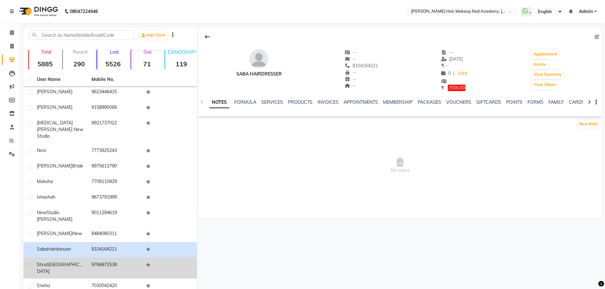
click at [80, 262] on div "Shruti Hyde Park" at bounding box center [60, 268] width 47 height 13
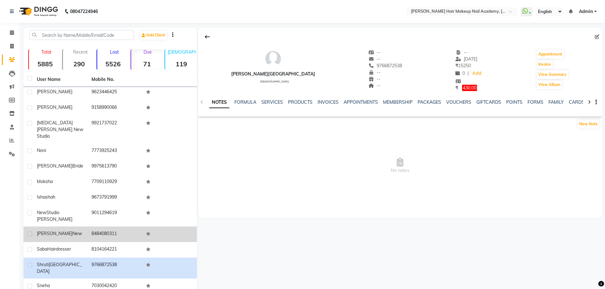
scroll to position [450, 0]
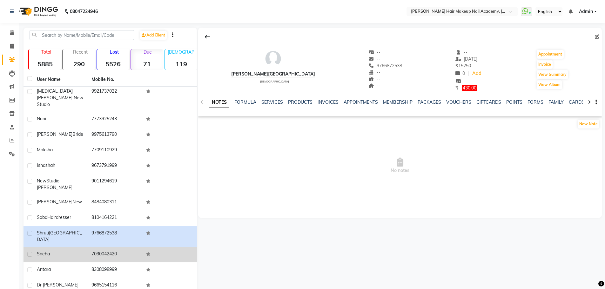
click at [90, 247] on td "7030042420" at bounding box center [115, 255] width 55 height 16
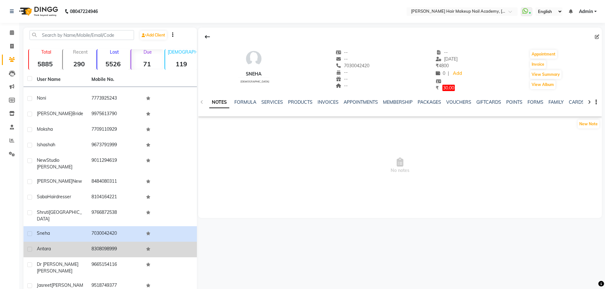
scroll to position [481, 0]
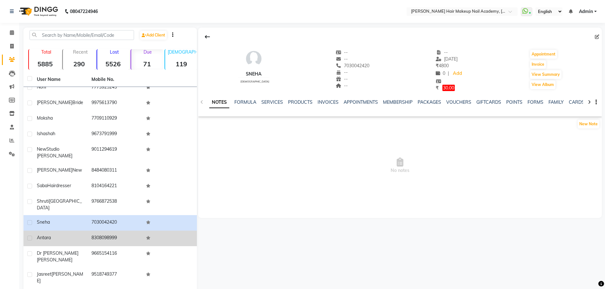
click at [74, 231] on td "Antara" at bounding box center [60, 239] width 55 height 16
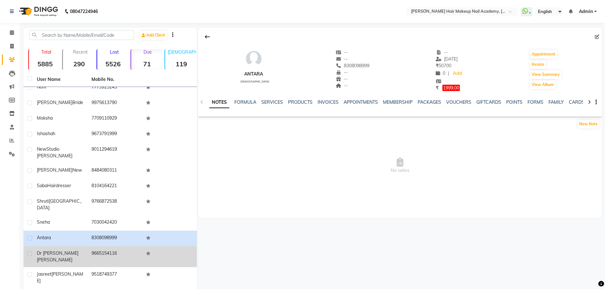
click at [70, 257] on span "[PERSON_NAME]" at bounding box center [55, 260] width 36 height 6
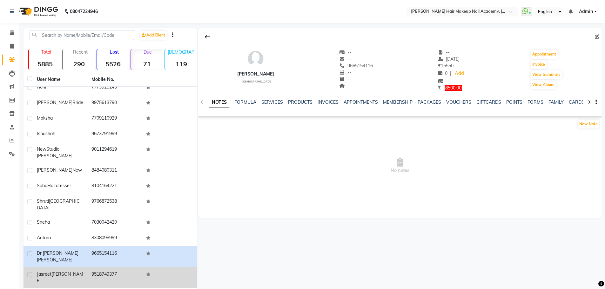
click at [68, 271] on div "jasreet chabra" at bounding box center [60, 277] width 47 height 13
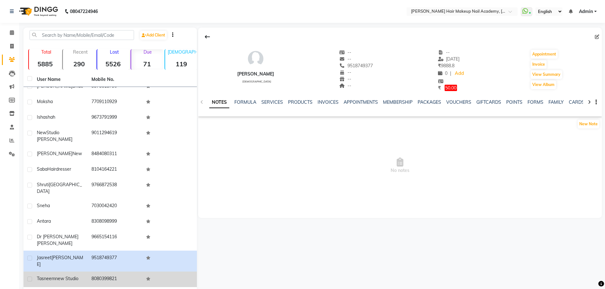
scroll to position [513, 0]
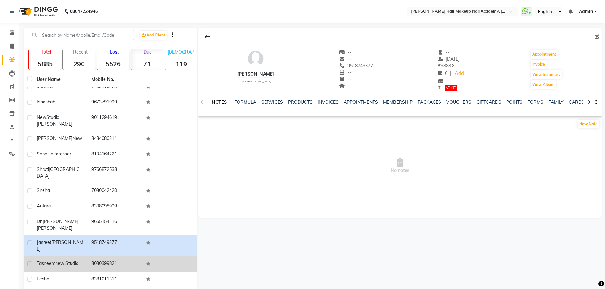
click at [77, 261] on span "new studio" at bounding box center [66, 264] width 23 height 6
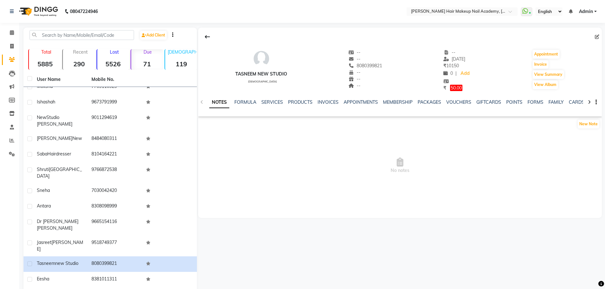
scroll to position [545, 0]
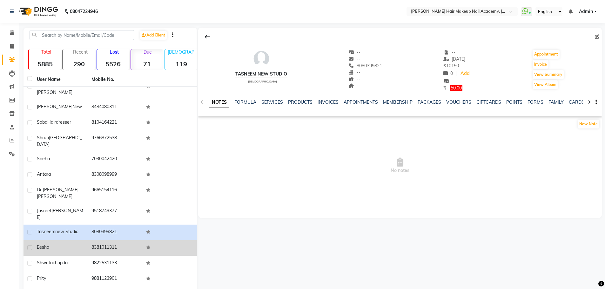
click at [76, 240] on td "eesha" at bounding box center [60, 248] width 55 height 16
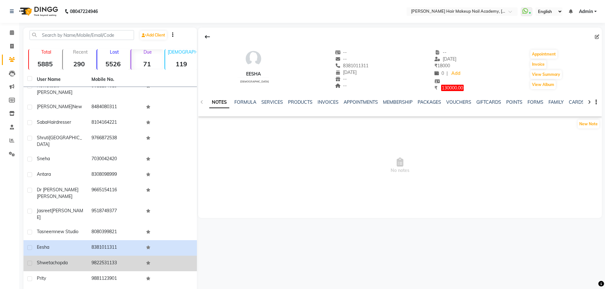
click at [78, 256] on td "shweta chopda" at bounding box center [60, 264] width 55 height 16
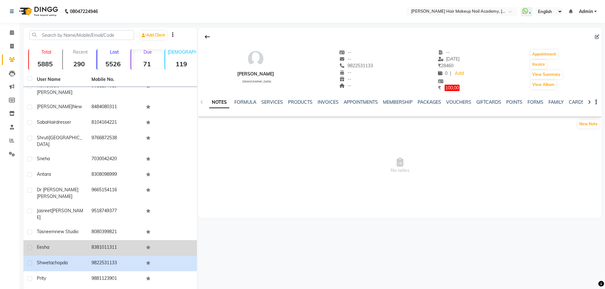
click at [71, 240] on td "eesha" at bounding box center [60, 248] width 55 height 16
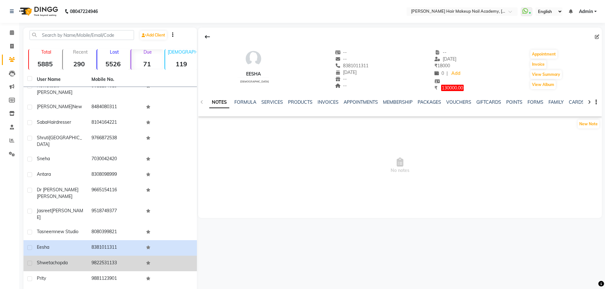
click at [71, 256] on td "shweta chopda" at bounding box center [60, 264] width 55 height 16
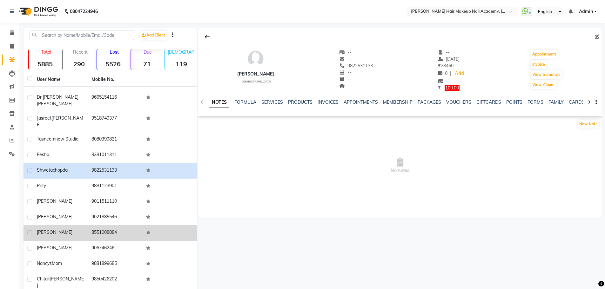
scroll to position [640, 0]
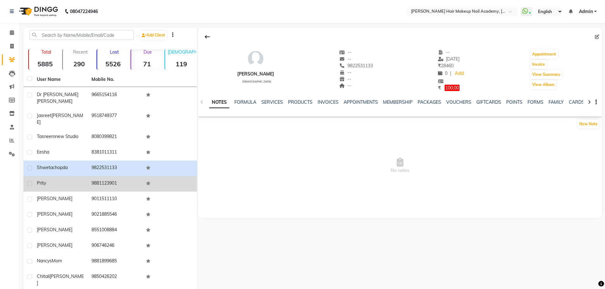
click at [58, 180] on div "prity" at bounding box center [60, 183] width 47 height 7
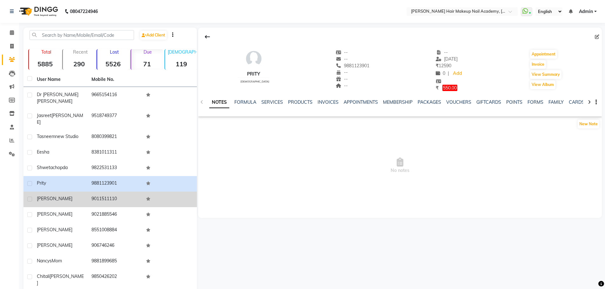
click at [68, 192] on td "[PERSON_NAME]" at bounding box center [60, 200] width 55 height 16
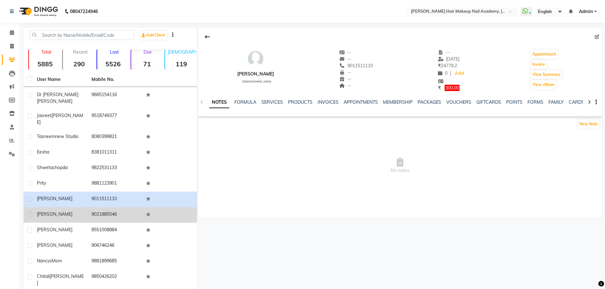
click at [50, 211] on span "[PERSON_NAME]" at bounding box center [55, 214] width 36 height 6
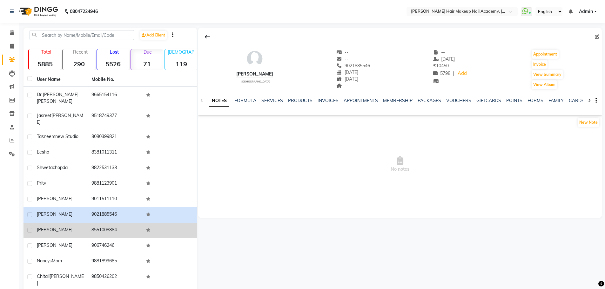
click at [60, 227] on div "[PERSON_NAME]" at bounding box center [60, 230] width 47 height 7
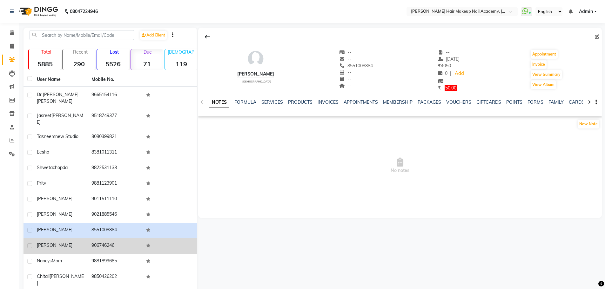
click at [68, 242] on div "[PERSON_NAME]" at bounding box center [60, 245] width 47 height 7
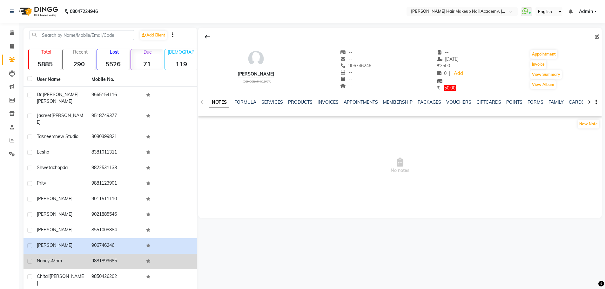
click at [59, 254] on td "Nancys Mom" at bounding box center [60, 262] width 55 height 16
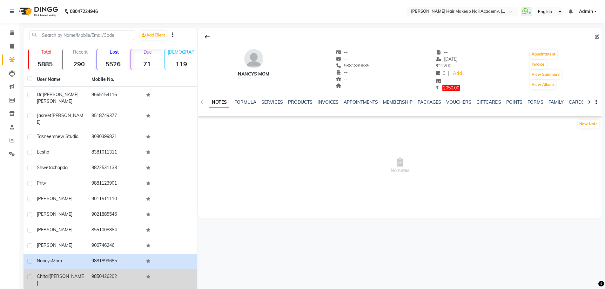
click at [57, 274] on span "[PERSON_NAME]" at bounding box center [60, 280] width 47 height 12
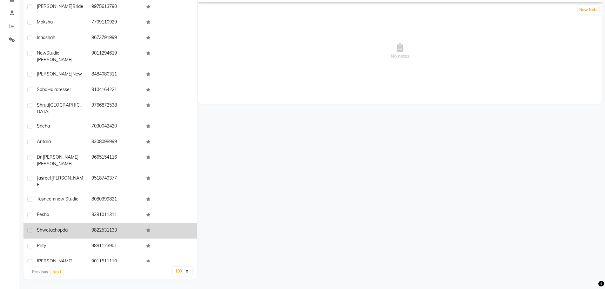
scroll to position [450, 0]
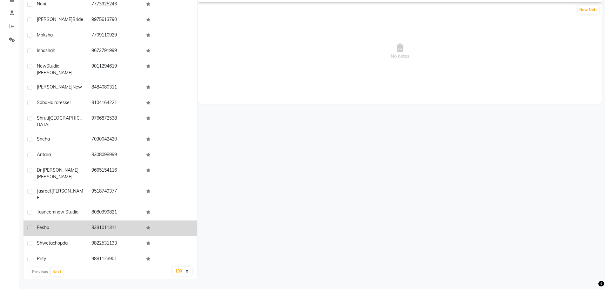
click at [71, 221] on td "eesha" at bounding box center [60, 229] width 55 height 16
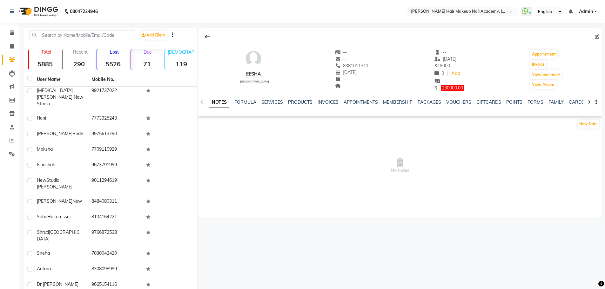
click at [599, 37] on span at bounding box center [597, 37] width 7 height 7
click at [597, 37] on icon at bounding box center [596, 37] width 4 height 4
select select "20"
select select "02"
select select "2000"
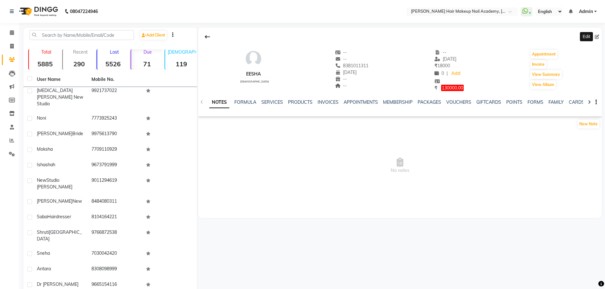
select select "22"
select select "[DEMOGRAPHIC_DATA]"
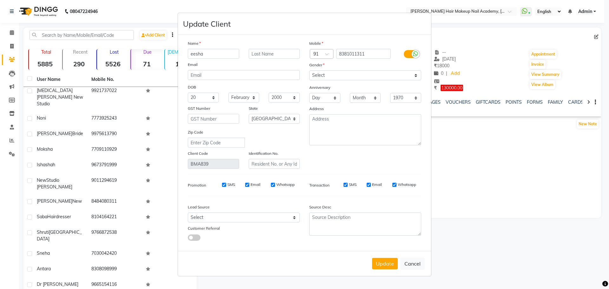
click at [555, 214] on ngb-modal-window "Update Client Name eesha Email DOB Day 01 02 03 04 05 06 07 08 09 10 11 12 13 1…" at bounding box center [304, 144] width 609 height 289
drag, startPoint x: 544, startPoint y: 218, endPoint x: 508, endPoint y: 169, distance: 60.9
click at [543, 218] on ngb-modal-window "Update Client Name eesha Email DOB Day 01 02 03 04 05 06 07 08 09 10 11 12 13 1…" at bounding box center [304, 144] width 609 height 289
click at [414, 264] on button "Cancel" at bounding box center [413, 264] width 24 height 12
select select
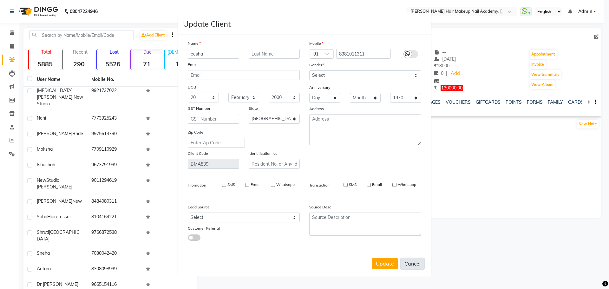
select select
select select "null"
select select
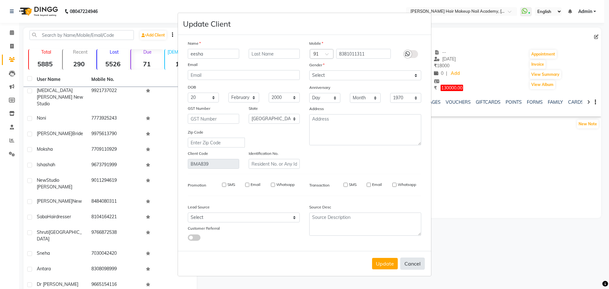
select select
checkbox input "false"
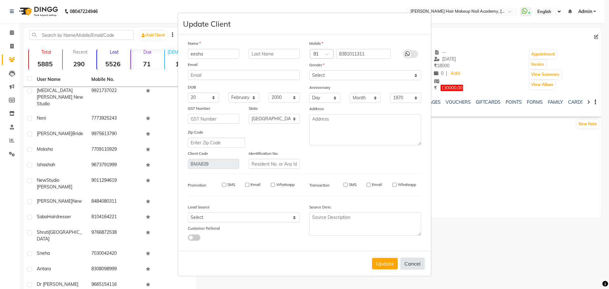
checkbox input "false"
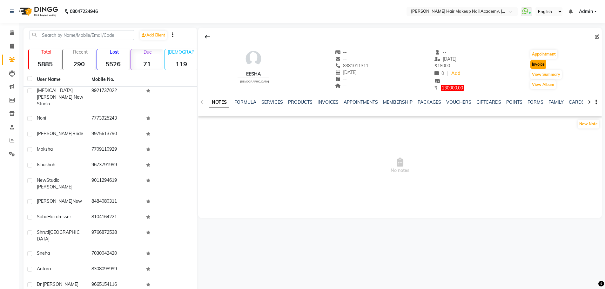
click at [542, 64] on button "Invoice" at bounding box center [538, 64] width 16 height 9
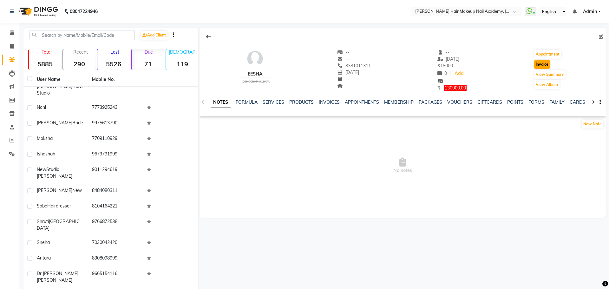
select select "3468"
select select "service"
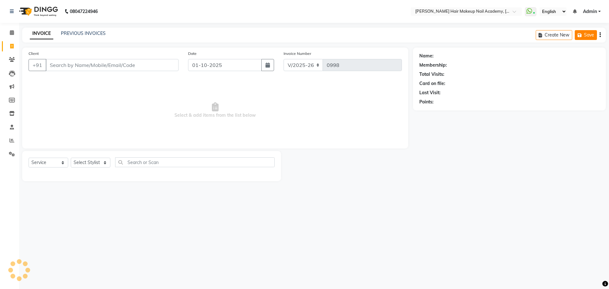
type input "8381011311"
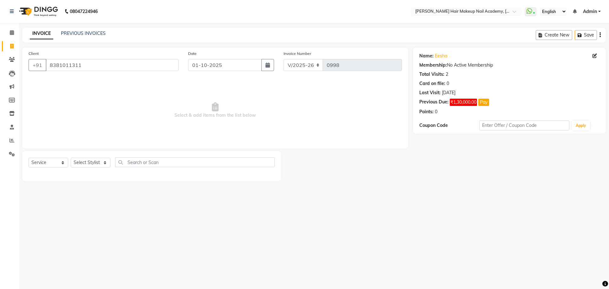
click at [600, 36] on button "button" at bounding box center [600, 35] width 1 height 15
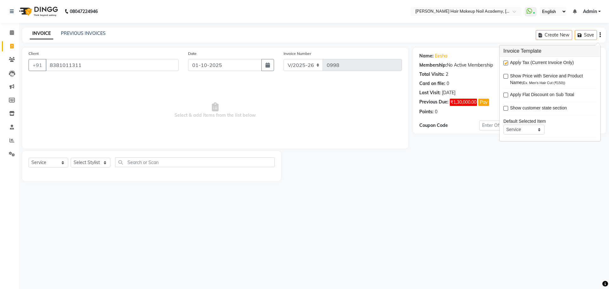
click at [480, 220] on div "08047224946 Select Location × Bhavika Gundesha Hair Makeup Nail Academy, Market…" at bounding box center [304, 144] width 609 height 289
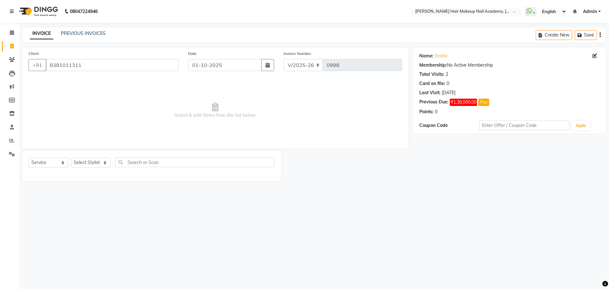
click at [259, 218] on div "08047224946 Select Location × Bhavika Gundesha Hair Makeup Nail Academy, Market…" at bounding box center [304, 144] width 609 height 289
click at [260, 217] on div "08047224946 Select Location × Bhavika Gundesha Hair Makeup Nail Academy, Market…" at bounding box center [304, 144] width 609 height 289
drag, startPoint x: 48, startPoint y: 64, endPoint x: 107, endPoint y: 67, distance: 59.1
click at [107, 68] on input "8381011311" at bounding box center [112, 65] width 133 height 12
click at [101, 35] on link "PREVIOUS INVOICES" at bounding box center [83, 33] width 45 height 6
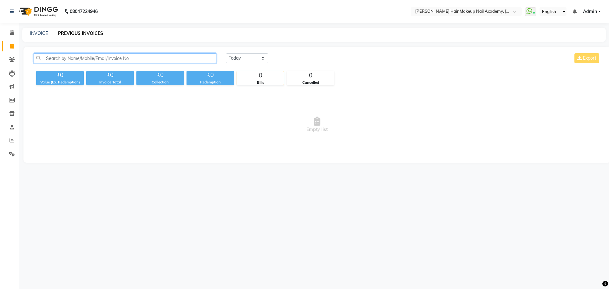
click at [198, 58] on input "text" at bounding box center [125, 58] width 183 height 10
paste input "8381011311"
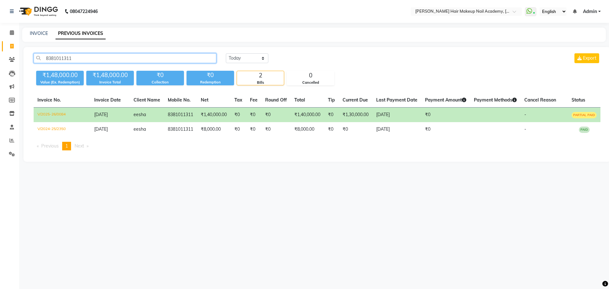
type input "8381011311"
click at [467, 116] on td "₹0" at bounding box center [445, 115] width 49 height 15
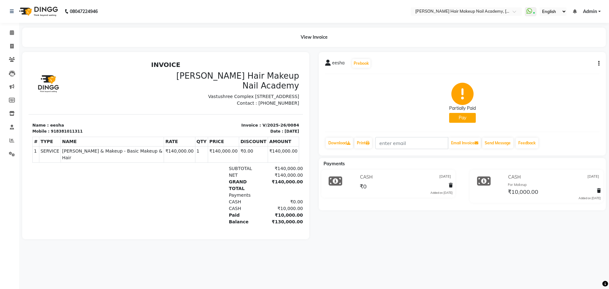
click at [598, 65] on button "button" at bounding box center [598, 63] width 4 height 7
click at [598, 190] on icon at bounding box center [599, 191] width 4 height 4
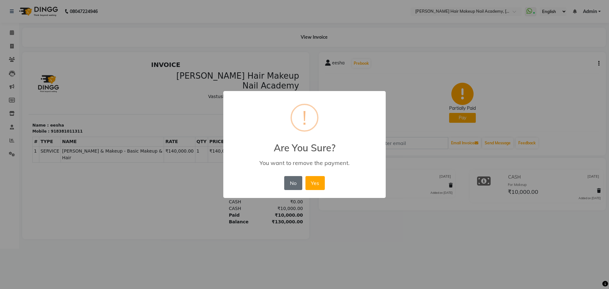
click at [298, 182] on button "No" at bounding box center [293, 183] width 18 height 14
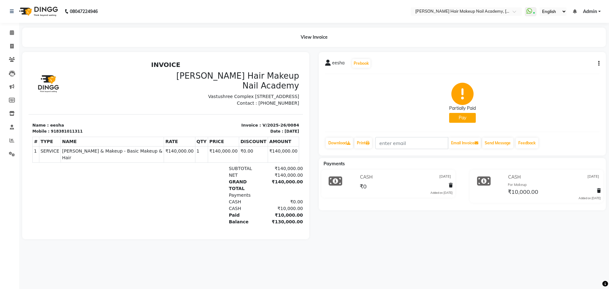
click at [598, 64] on button "button" at bounding box center [598, 63] width 4 height 7
click at [572, 63] on div "Edit Item Staff" at bounding box center [567, 64] width 43 height 8
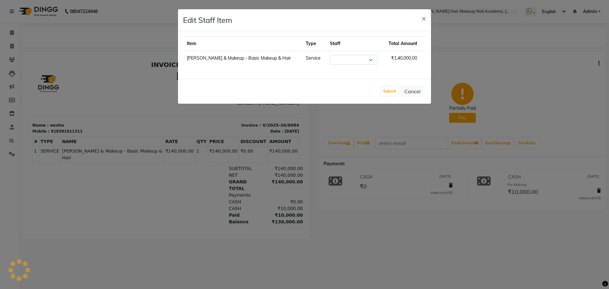
select select "15881"
click at [572, 63] on ngb-modal-window "Edit Staff Item × Item Type Staff Total Amount Siders & Makeup - Basic Makeup &…" at bounding box center [304, 144] width 609 height 289
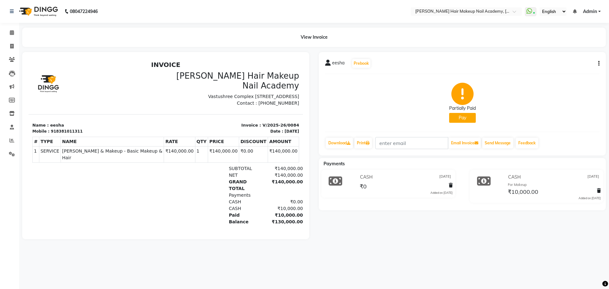
click at [597, 189] on div at bounding box center [598, 192] width 6 height 9
click at [598, 189] on icon at bounding box center [599, 191] width 4 height 4
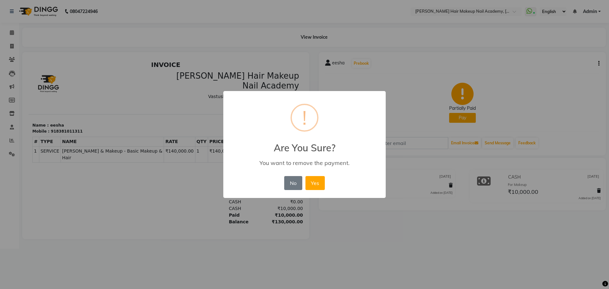
click at [326, 215] on div "× ! Are You Sure? You want to remove the payment. No No Yes" at bounding box center [304, 144] width 609 height 289
click at [320, 179] on button "Yes" at bounding box center [315, 183] width 19 height 14
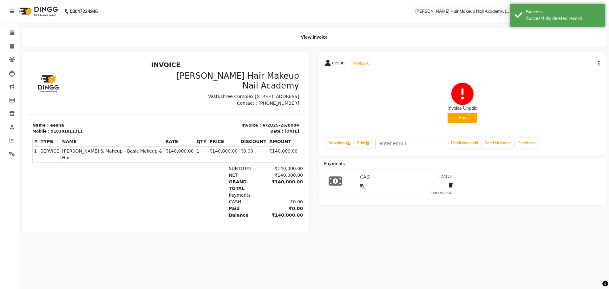
click at [596, 63] on div "eesha Prebook" at bounding box center [462, 63] width 275 height 10
click at [597, 63] on button "button" at bounding box center [598, 63] width 4 height 7
click at [567, 51] on div "Cancel Invoice" at bounding box center [567, 48] width 43 height 8
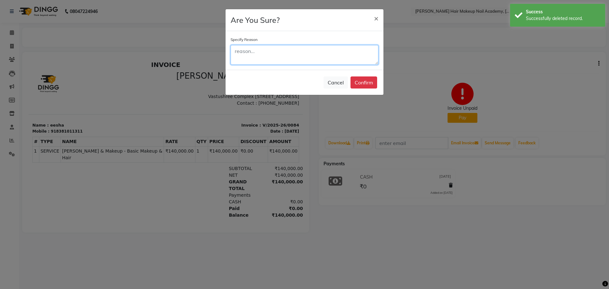
click at [296, 64] on textarea at bounding box center [305, 55] width 148 height 20
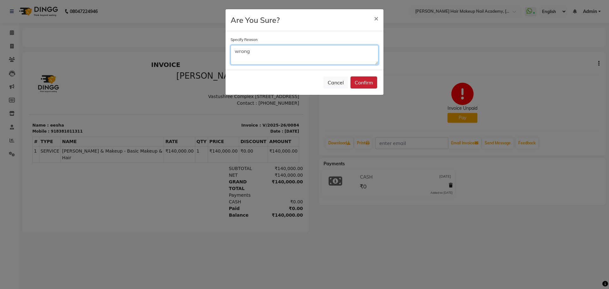
type textarea "wrong"
click at [365, 83] on button "Confirm" at bounding box center [364, 82] width 27 height 12
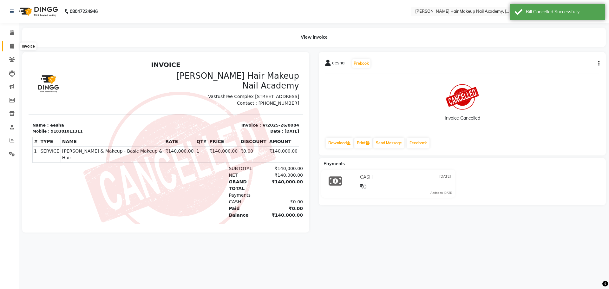
click at [13, 43] on span at bounding box center [11, 46] width 11 height 7
select select "3468"
select select "service"
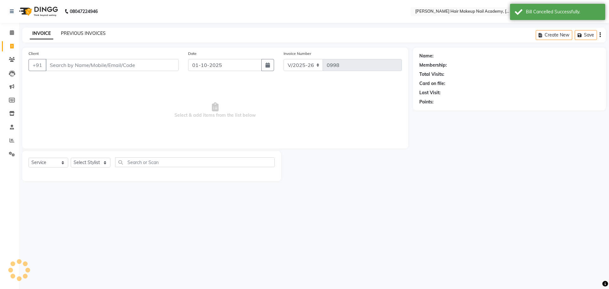
click at [96, 34] on link "PREVIOUS INVOICES" at bounding box center [83, 33] width 45 height 6
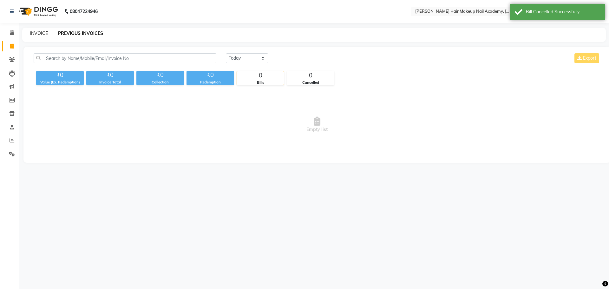
click at [36, 32] on link "INVOICE" at bounding box center [39, 33] width 18 height 6
select select "3468"
select select "service"
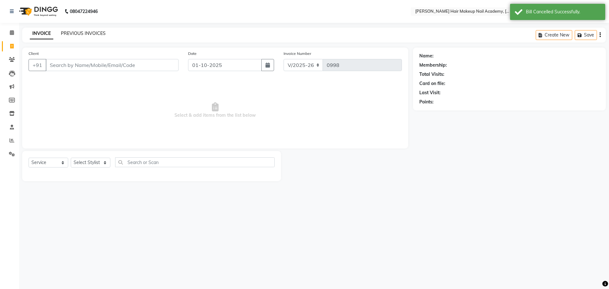
click at [87, 34] on link "PREVIOUS INVOICES" at bounding box center [83, 33] width 45 height 6
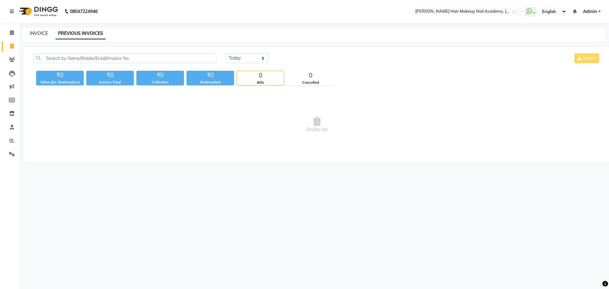
click at [37, 30] on link "INVOICE" at bounding box center [39, 33] width 18 height 6
select select "3468"
select select "service"
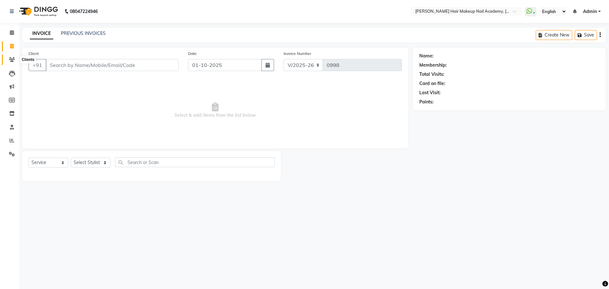
click at [10, 58] on icon at bounding box center [12, 59] width 6 height 5
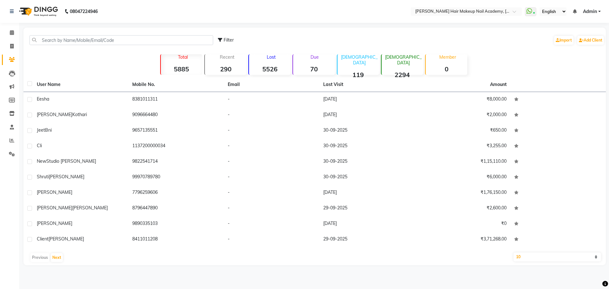
click at [307, 60] on p "Due" at bounding box center [315, 57] width 40 height 6
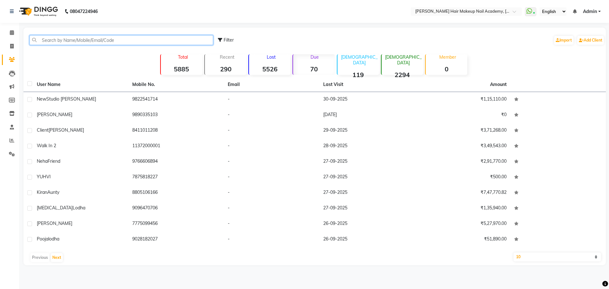
click at [151, 40] on input "text" at bounding box center [122, 40] width 184 height 10
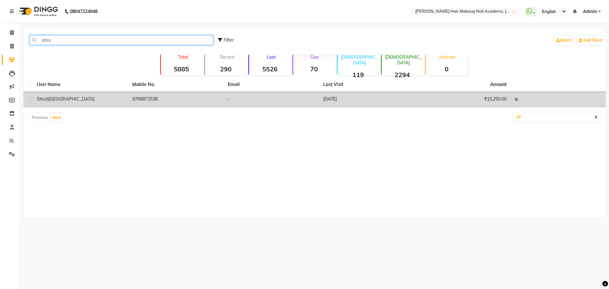
type input "shru"
click at [250, 94] on td "-" at bounding box center [272, 100] width 96 height 16
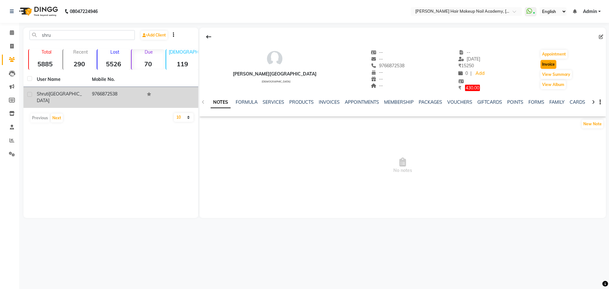
click at [552, 66] on button "Invoice" at bounding box center [549, 64] width 16 height 9
select select "3468"
select select "service"
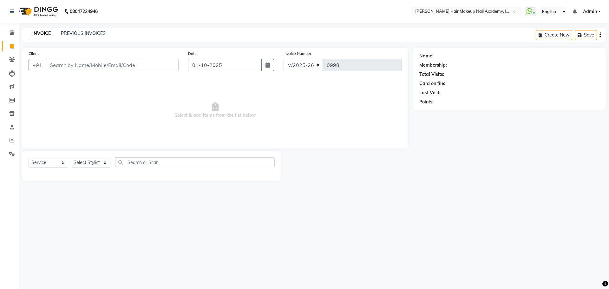
type input "9766872538"
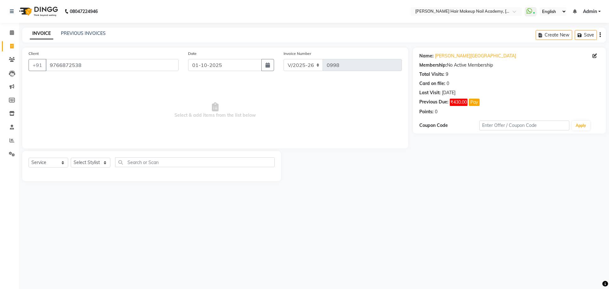
click at [600, 35] on icon "button" at bounding box center [600, 35] width 1 height 0
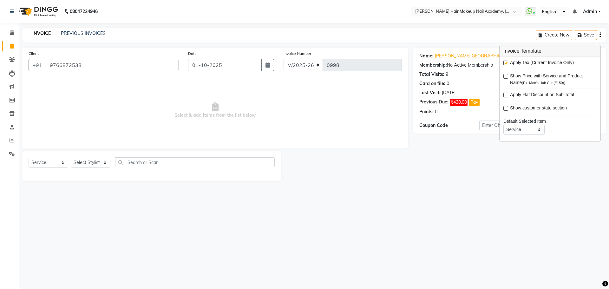
click at [600, 35] on icon "button" at bounding box center [600, 35] width 1 height 0
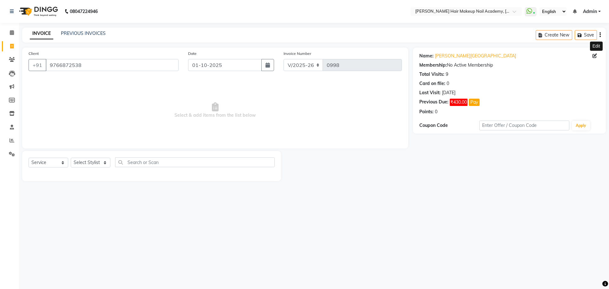
click at [595, 54] on icon at bounding box center [595, 56] width 4 height 4
select select "22"
select select "[DEMOGRAPHIC_DATA]"
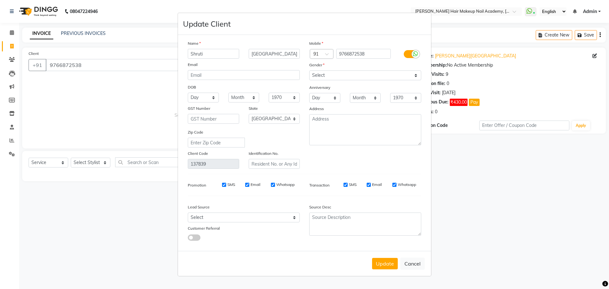
click at [595, 53] on ngb-modal-window "Update Client Name Shruti Hyde Park Email DOB Day 01 02 03 04 05 06 07 08 09 10…" at bounding box center [304, 144] width 609 height 289
click at [494, 202] on ngb-modal-window "Update Client Name Shruti Hyde Park Email DOB Day 01 02 03 04 05 06 07 08 09 10…" at bounding box center [304, 144] width 609 height 289
click at [417, 263] on button "Cancel" at bounding box center [413, 264] width 24 height 12
select select
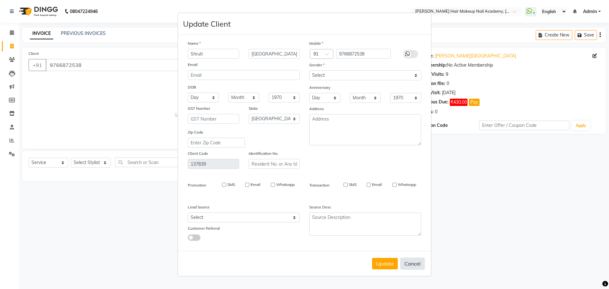
select select
select select "null"
select select
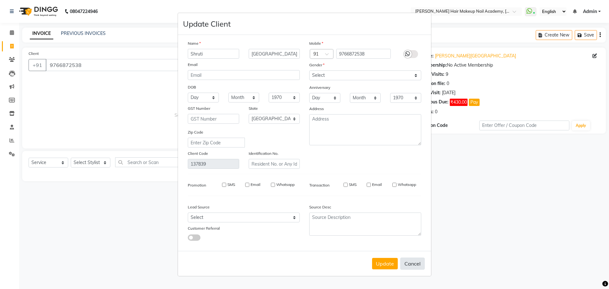
select select
checkbox input "false"
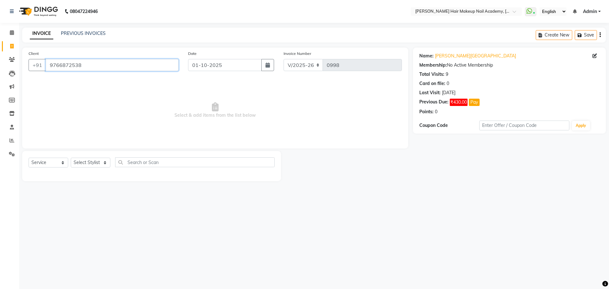
click at [49, 66] on input "9766872538" at bounding box center [112, 65] width 133 height 12
drag, startPoint x: 49, startPoint y: 66, endPoint x: 114, endPoint y: 70, distance: 64.9
click at [114, 70] on input "9766872538" at bounding box center [112, 65] width 133 height 12
click at [91, 33] on link "PREVIOUS INVOICES" at bounding box center [83, 33] width 45 height 6
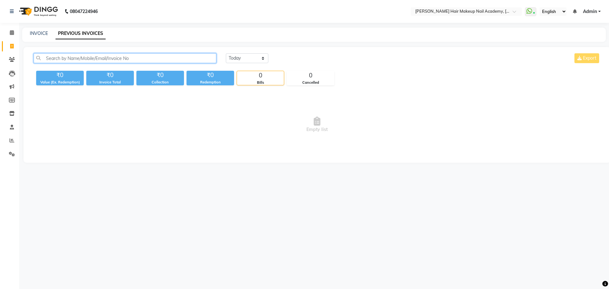
click at [172, 56] on input "text" at bounding box center [125, 58] width 183 height 10
paste input "9766872538"
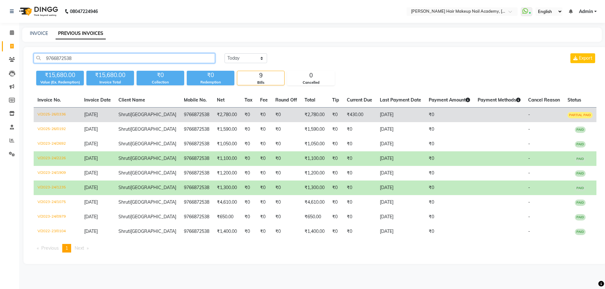
type input "9766872538"
click at [481, 122] on td at bounding box center [499, 115] width 50 height 15
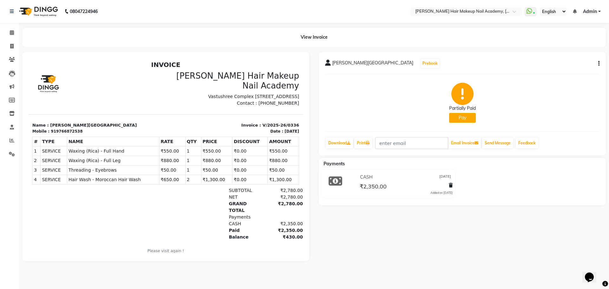
click at [602, 61] on div "Shruti Hyde Park Prebook Partially Paid Pay Download Print Email Invoice Send M…" at bounding box center [462, 103] width 287 height 103
click at [600, 63] on div "Shruti Hyde Park Prebook Partially Paid Pay Download Print Email Invoice Send M…" at bounding box center [462, 103] width 287 height 103
click at [600, 63] on icon "button" at bounding box center [599, 63] width 1 height 0
click at [567, 48] on div "Cancel Invoice" at bounding box center [567, 48] width 43 height 8
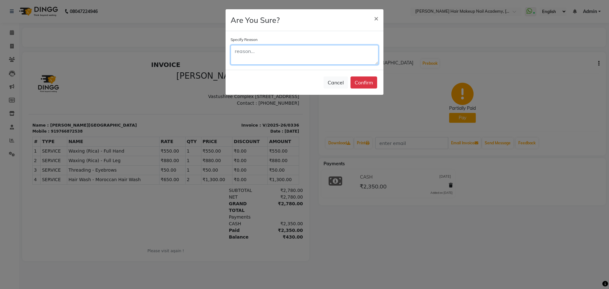
click at [335, 50] on textarea at bounding box center [305, 55] width 148 height 20
type textarea "wrong"
click at [369, 84] on button "Confirm" at bounding box center [364, 82] width 27 height 12
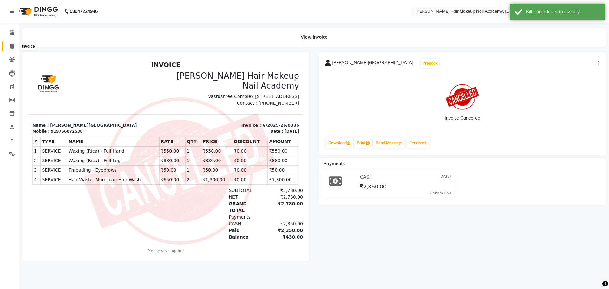
click at [10, 46] on icon at bounding box center [11, 46] width 3 height 5
select select "3468"
select select "service"
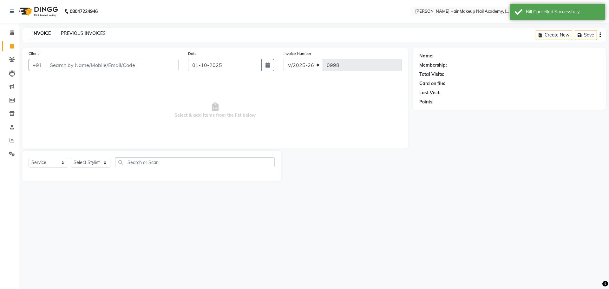
click at [71, 33] on link "PREVIOUS INVOICES" at bounding box center [83, 33] width 45 height 6
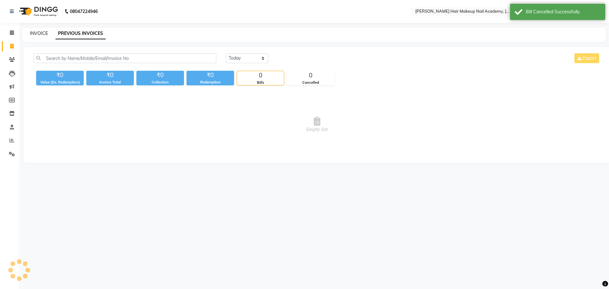
click at [43, 35] on link "INVOICE" at bounding box center [39, 33] width 18 height 6
select select "3468"
select select "service"
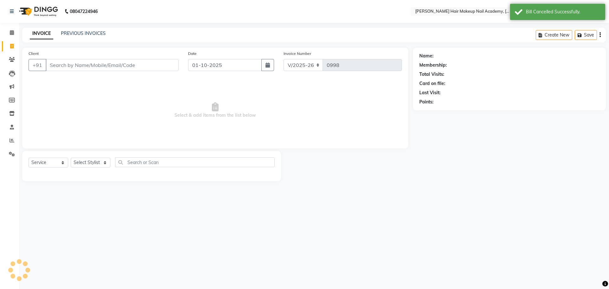
click at [67, 61] on input "Client" at bounding box center [112, 65] width 133 height 12
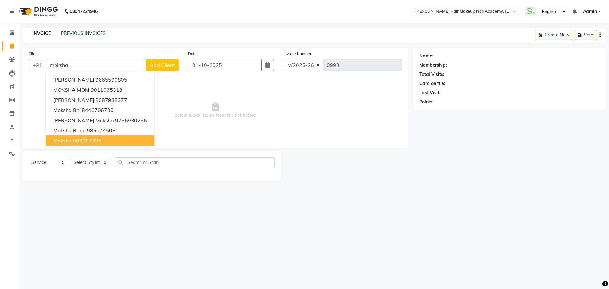
drag, startPoint x: 91, startPoint y: 141, endPoint x: 95, endPoint y: 141, distance: 3.8
click at [94, 141] on ngb-highlight "988087425" at bounding box center [87, 140] width 29 height 6
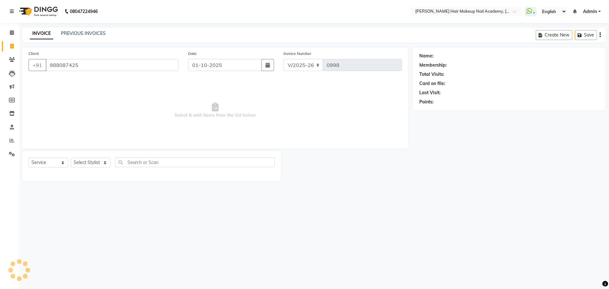
type input "988087425"
click at [91, 35] on link "PREVIOUS INVOICES" at bounding box center [83, 33] width 45 height 6
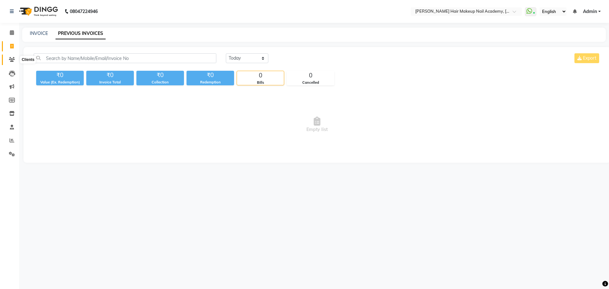
click at [11, 62] on icon at bounding box center [12, 59] width 6 height 5
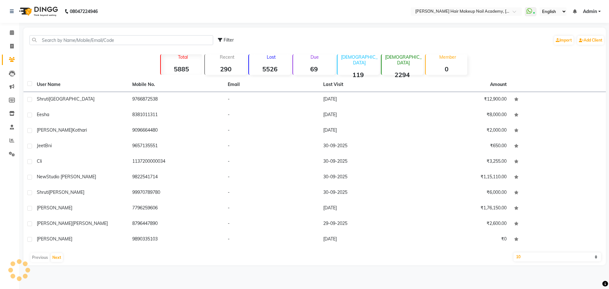
click at [336, 65] on div "Total 5885 Recent 290 Lost 5526 Due 69 Male 119 Female 2294 Member 0" at bounding box center [315, 64] width 352 height 22
click at [329, 65] on strong "69" at bounding box center [314, 69] width 42 height 8
